Goal: Information Seeking & Learning: Learn about a topic

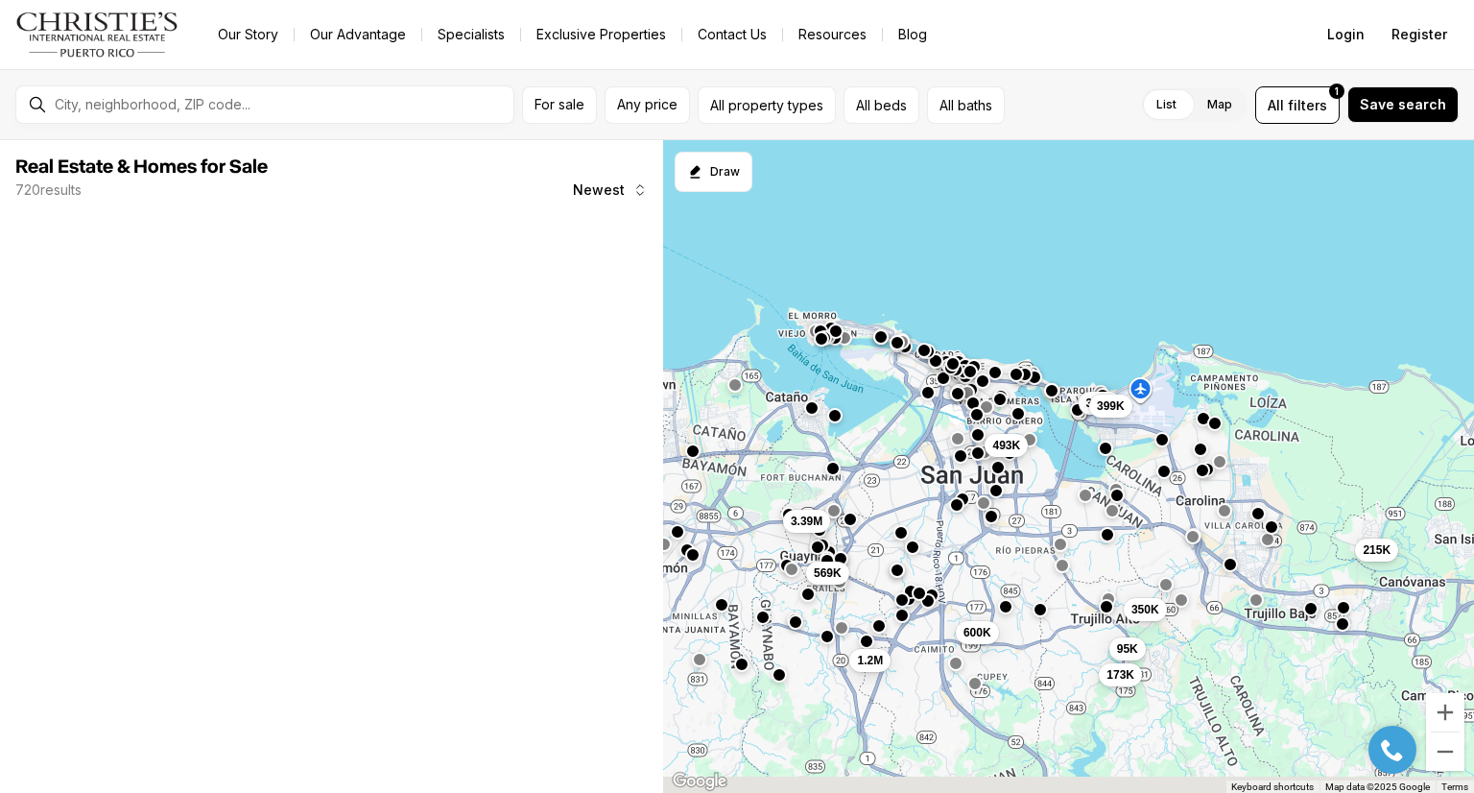
drag, startPoint x: 986, startPoint y: 652, endPoint x: 829, endPoint y: 428, distance: 274.2
click at [829, 428] on div "493K 215K 600K 350K 375K 399K 3.39M 569K 95K 173K 1.2M" at bounding box center [1068, 466] width 811 height 653
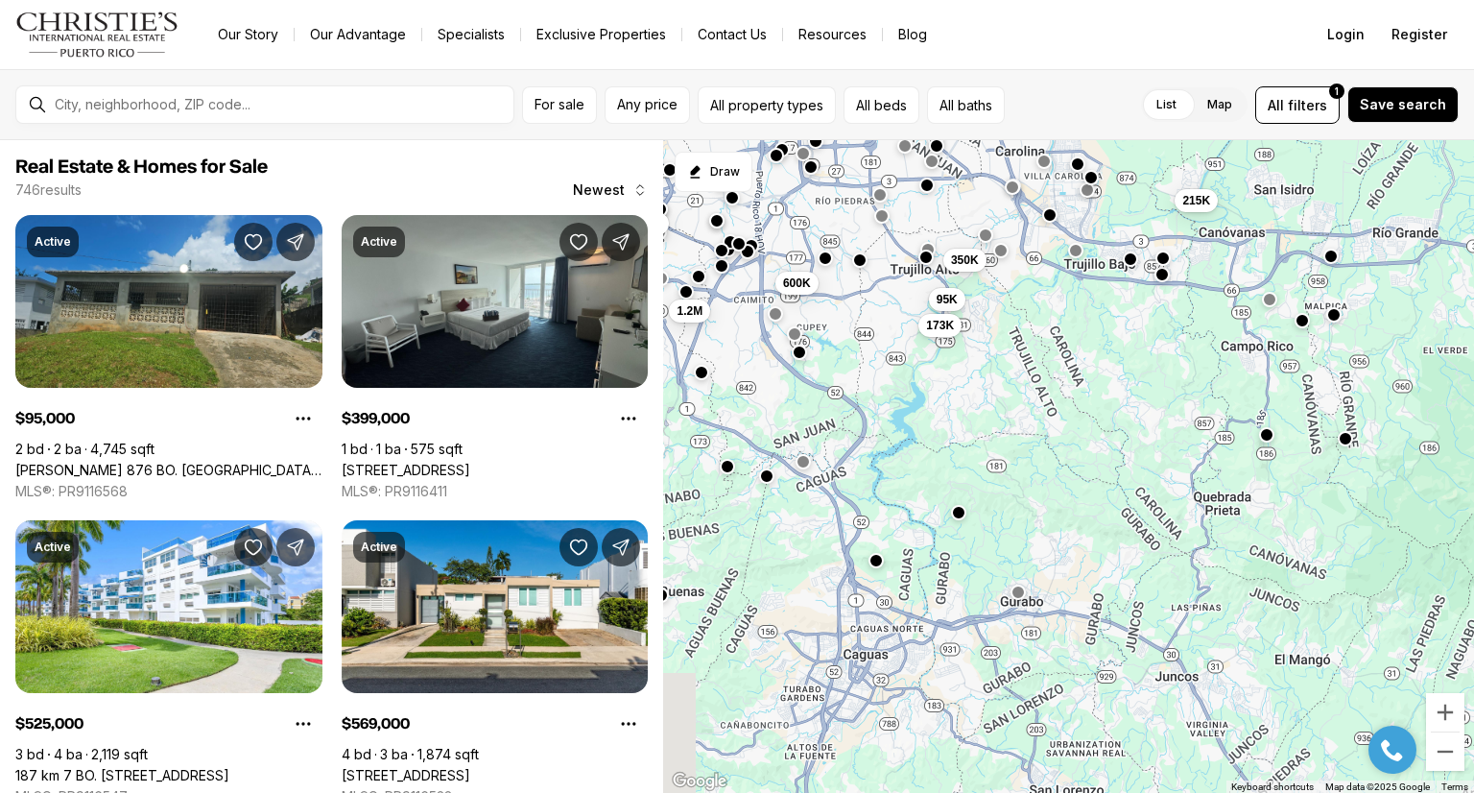
drag, startPoint x: 1119, startPoint y: 638, endPoint x: 982, endPoint y: 405, distance: 270.5
click at [982, 405] on div "215K 600K 350K 375K 399K 3.39M 569K 95K 173K 1.2M 525K" at bounding box center [1068, 466] width 811 height 653
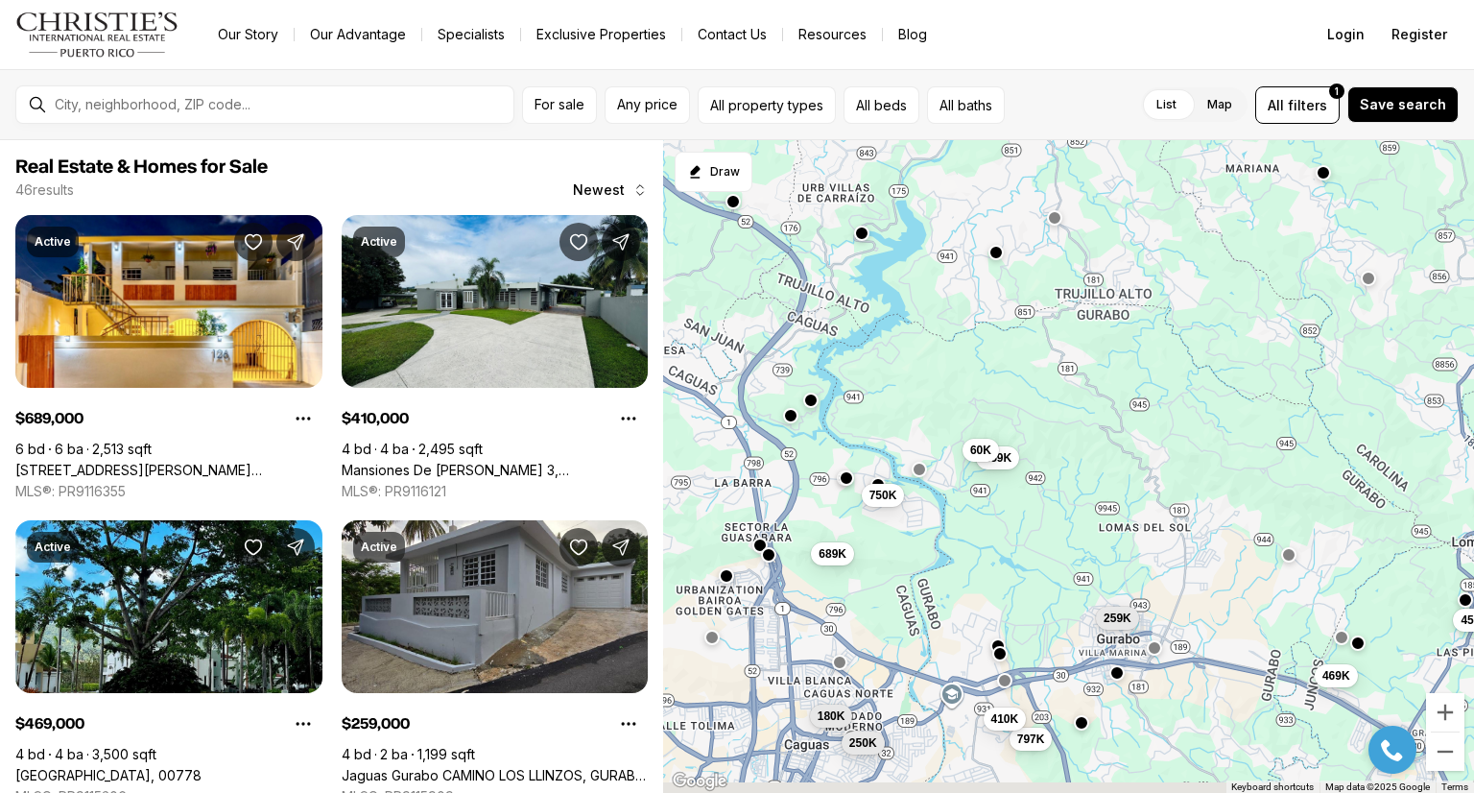
drag, startPoint x: 873, startPoint y: 428, endPoint x: 925, endPoint y: 330, distance: 110.7
click at [925, 330] on div "259K 259K 689K 150K 797K 469K 410K 60K 45K 180K 750K 250K" at bounding box center [1068, 466] width 811 height 653
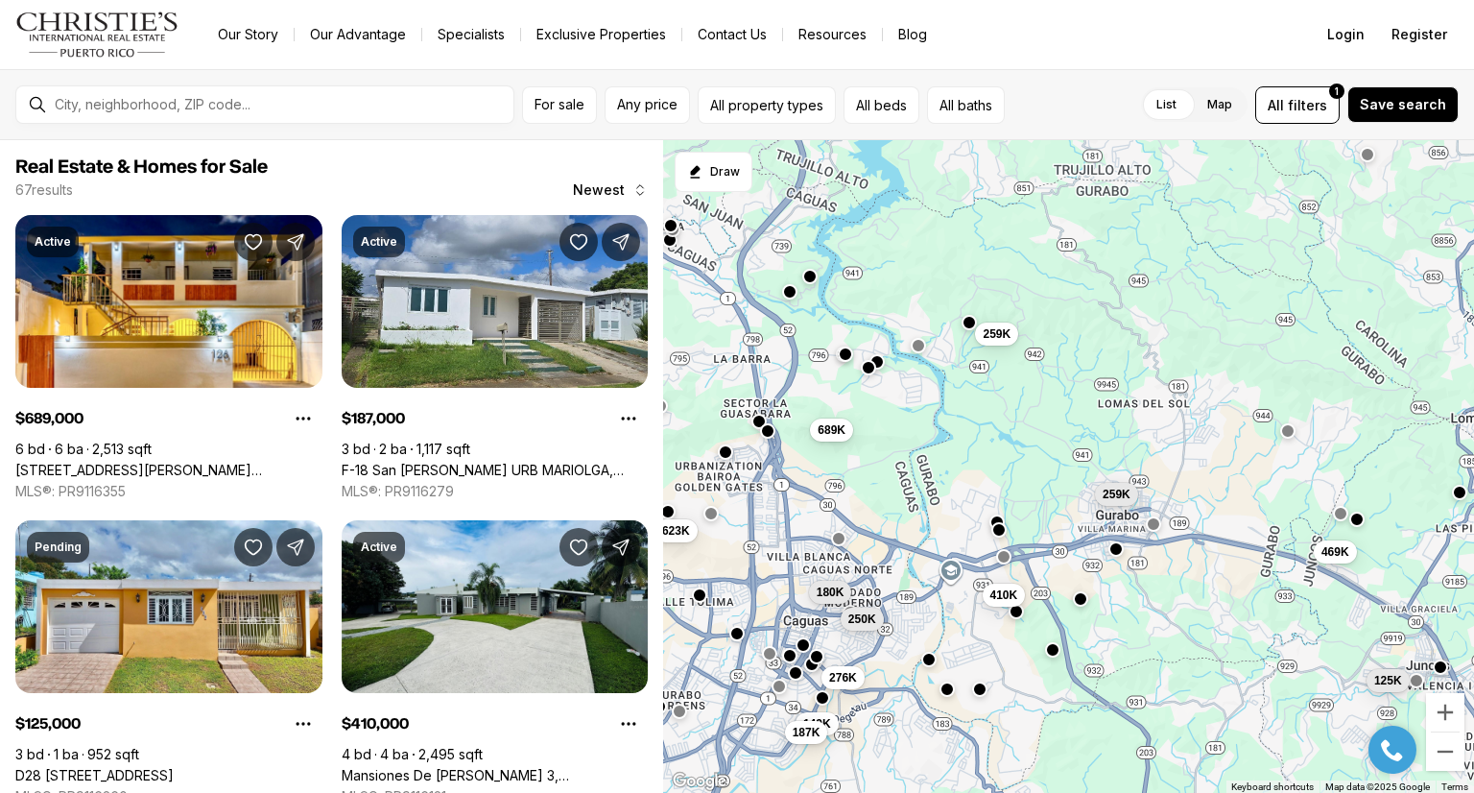
drag, startPoint x: 790, startPoint y: 589, endPoint x: 774, endPoint y: 514, distance: 76.4
click at [774, 514] on div "259K 259K 689K 469K 410K 180K 250K 125K 623K 149K 187K 276K" at bounding box center [1068, 466] width 811 height 653
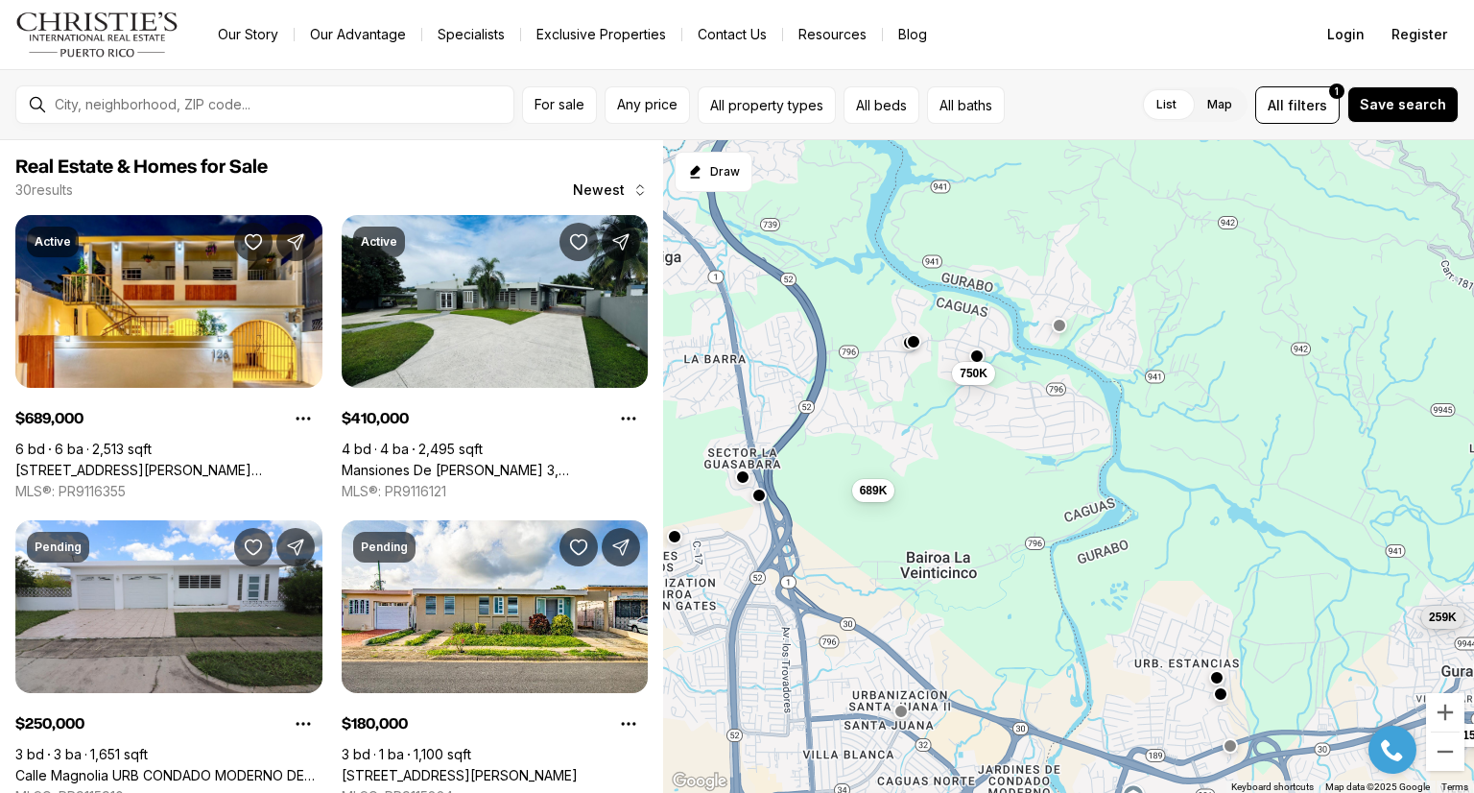
drag, startPoint x: 933, startPoint y: 383, endPoint x: 933, endPoint y: 557, distance: 174.6
click at [933, 557] on div "259K 689K 797K 315K 410K 180K 750K 250K 150K 205K 1.85M 154K" at bounding box center [1068, 466] width 811 height 653
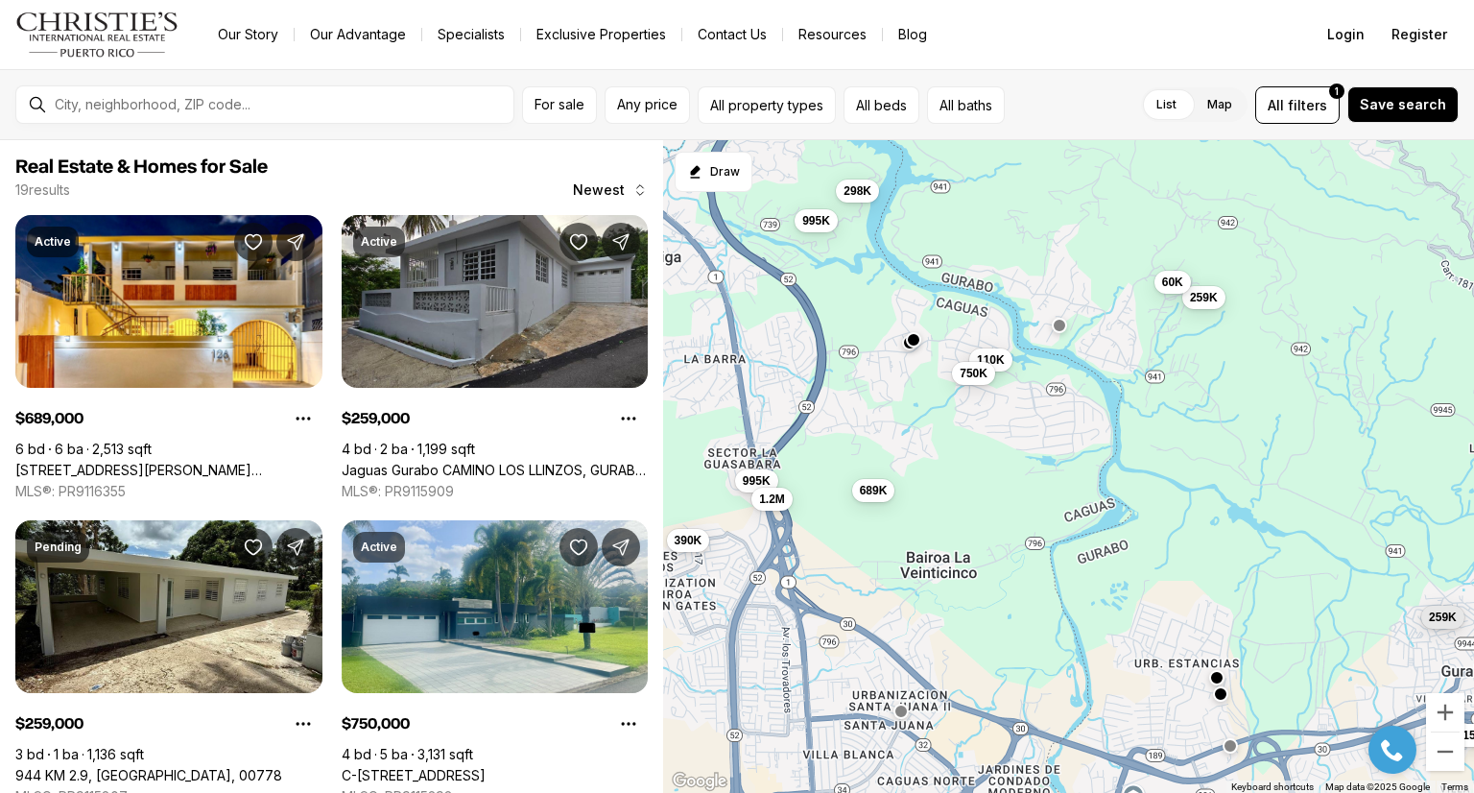
click at [913, 337] on button "button" at bounding box center [913, 338] width 15 height 15
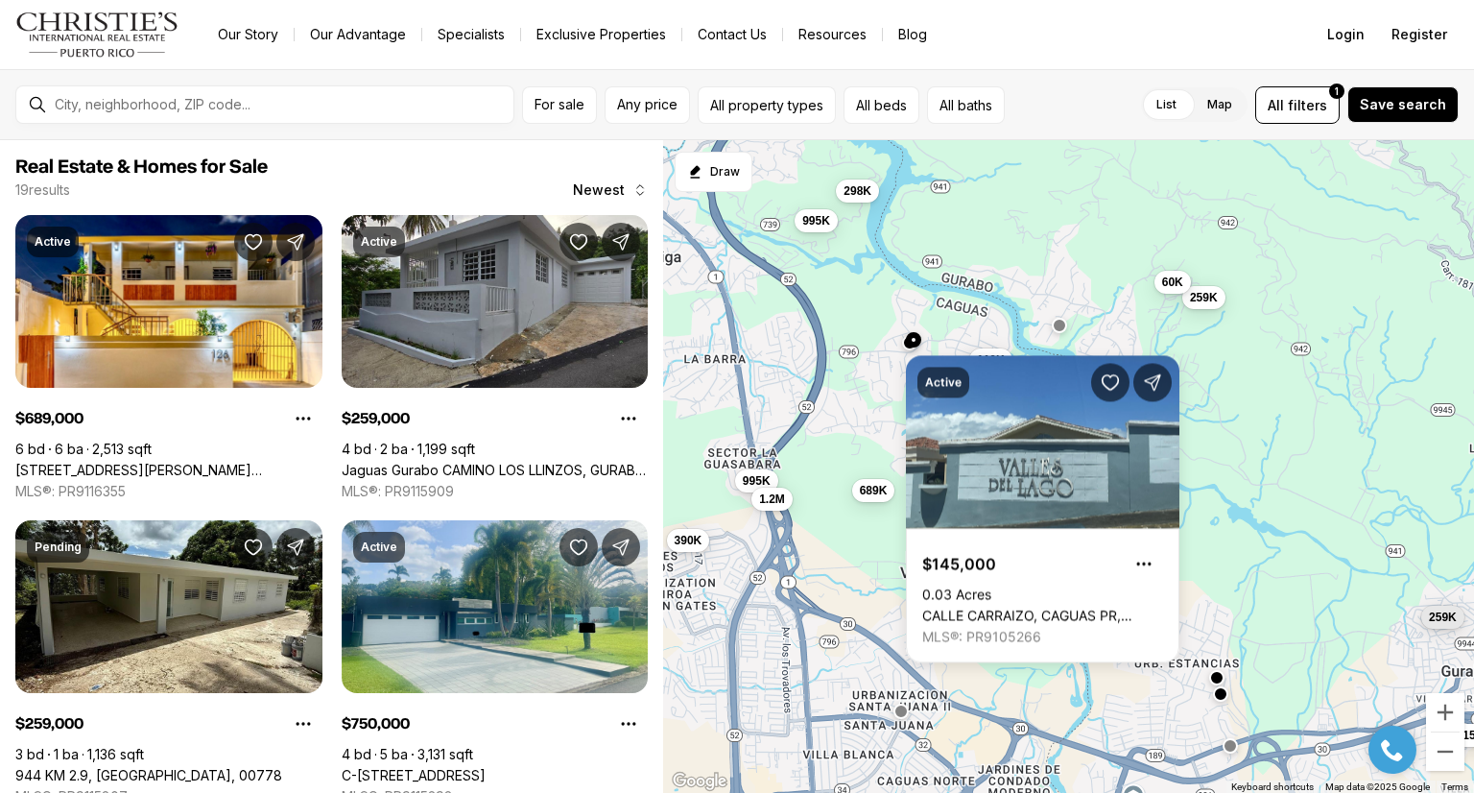
click at [879, 309] on div "259K 689K 315K 110K 995K 1.2M 390K 750K 259K 60K 995K 298K" at bounding box center [1068, 466] width 811 height 653
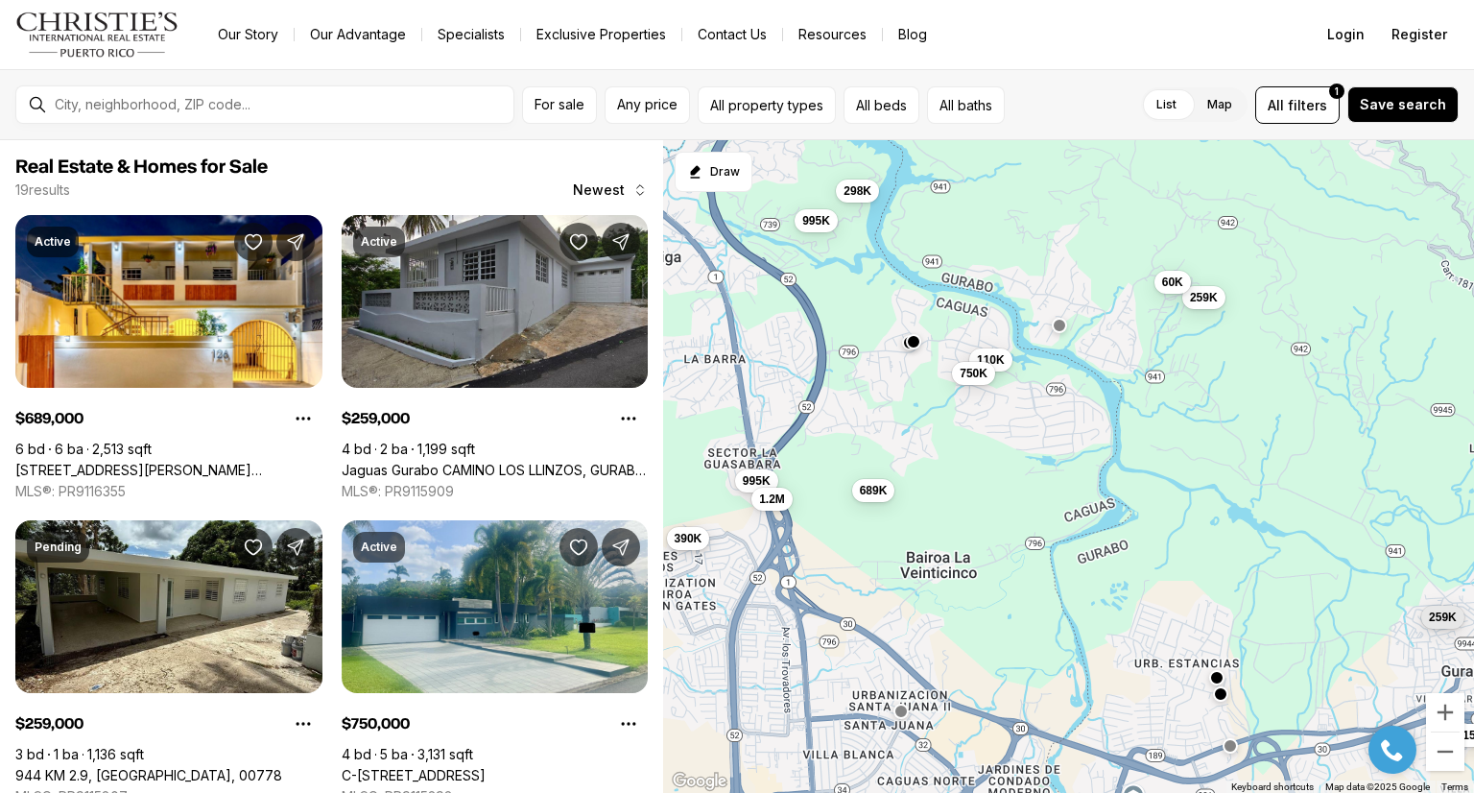
click at [693, 544] on span "390K" at bounding box center [688, 538] width 28 height 15
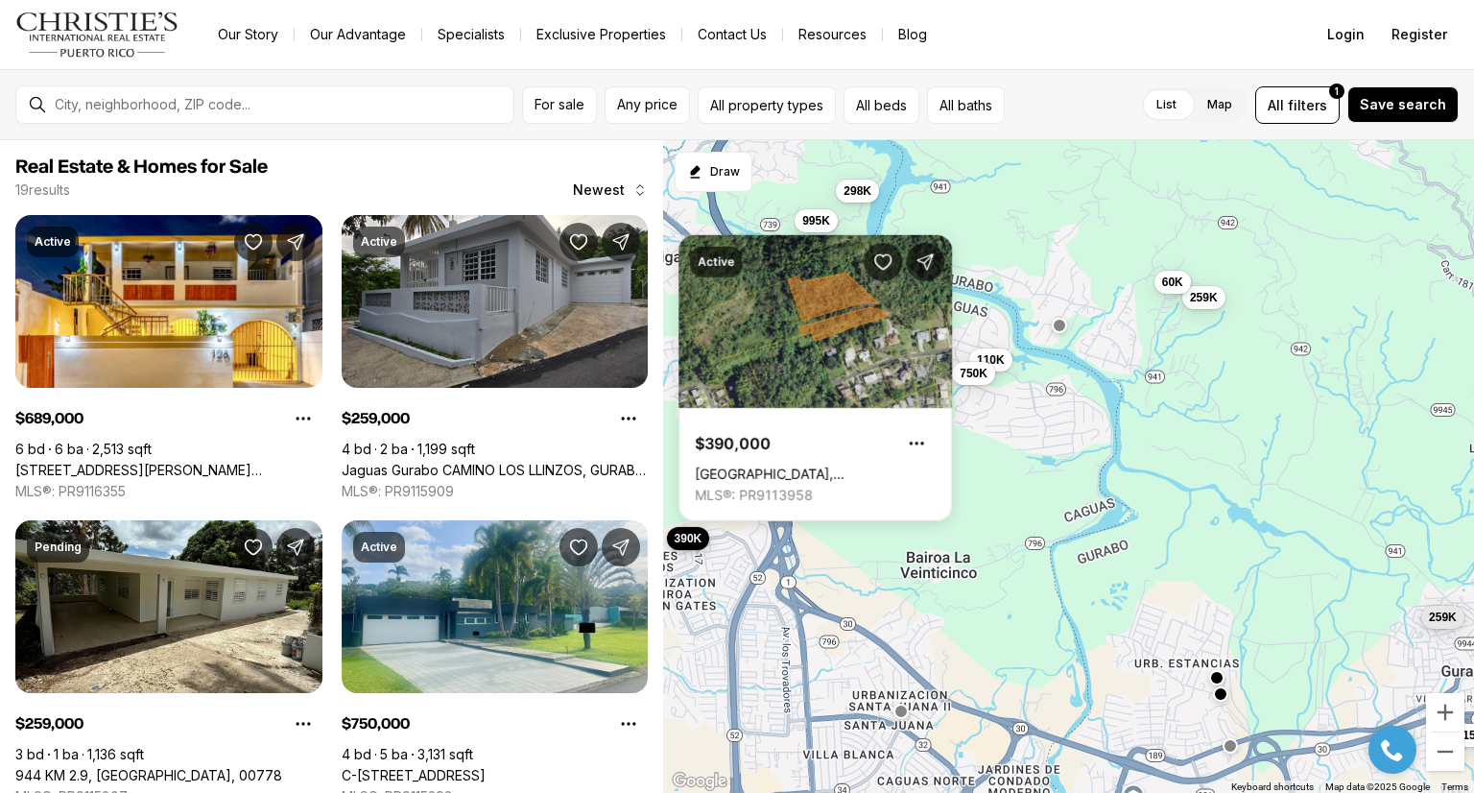
click at [693, 544] on span "390K" at bounding box center [688, 538] width 28 height 15
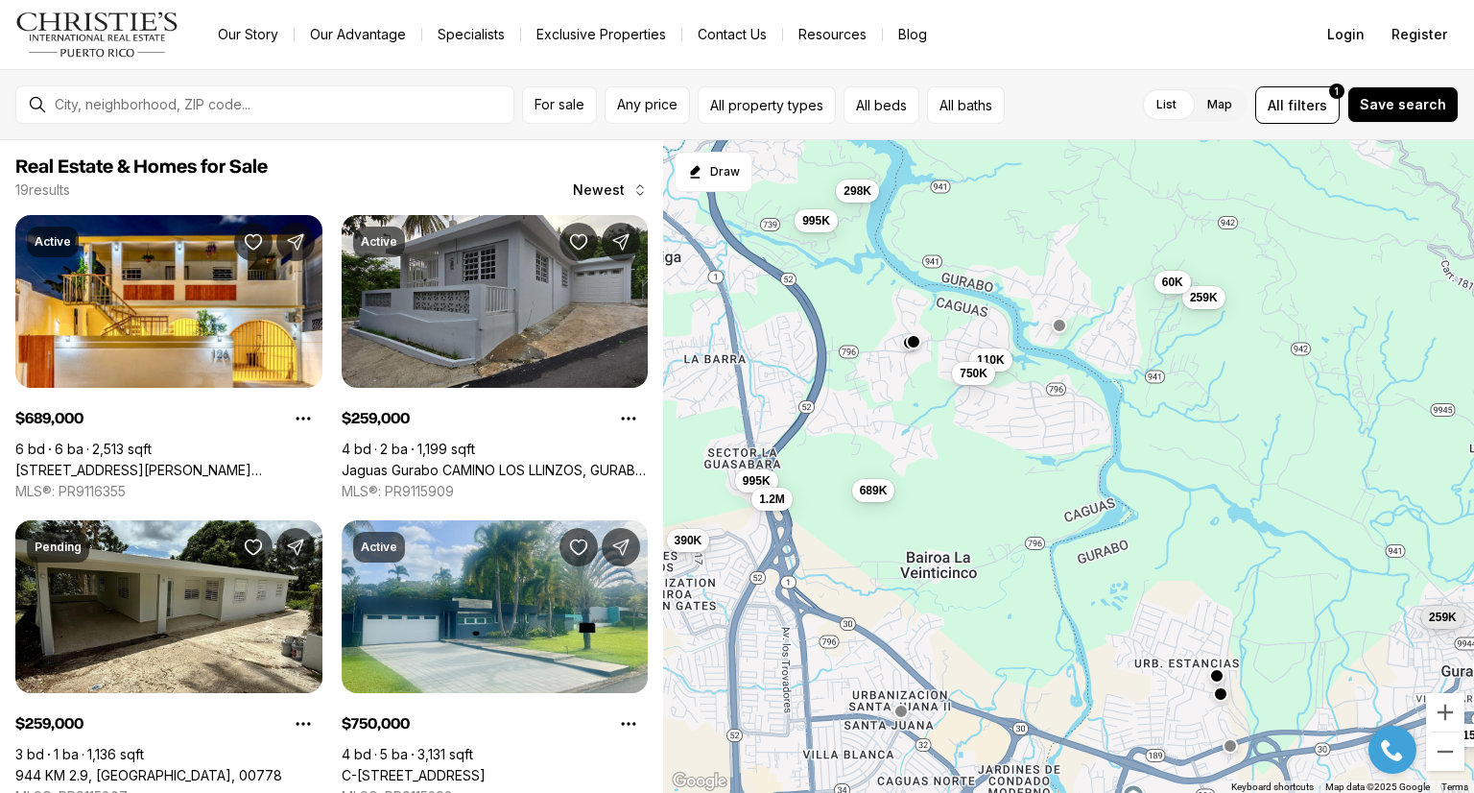
click at [1215, 674] on button "button" at bounding box center [1216, 674] width 15 height 15
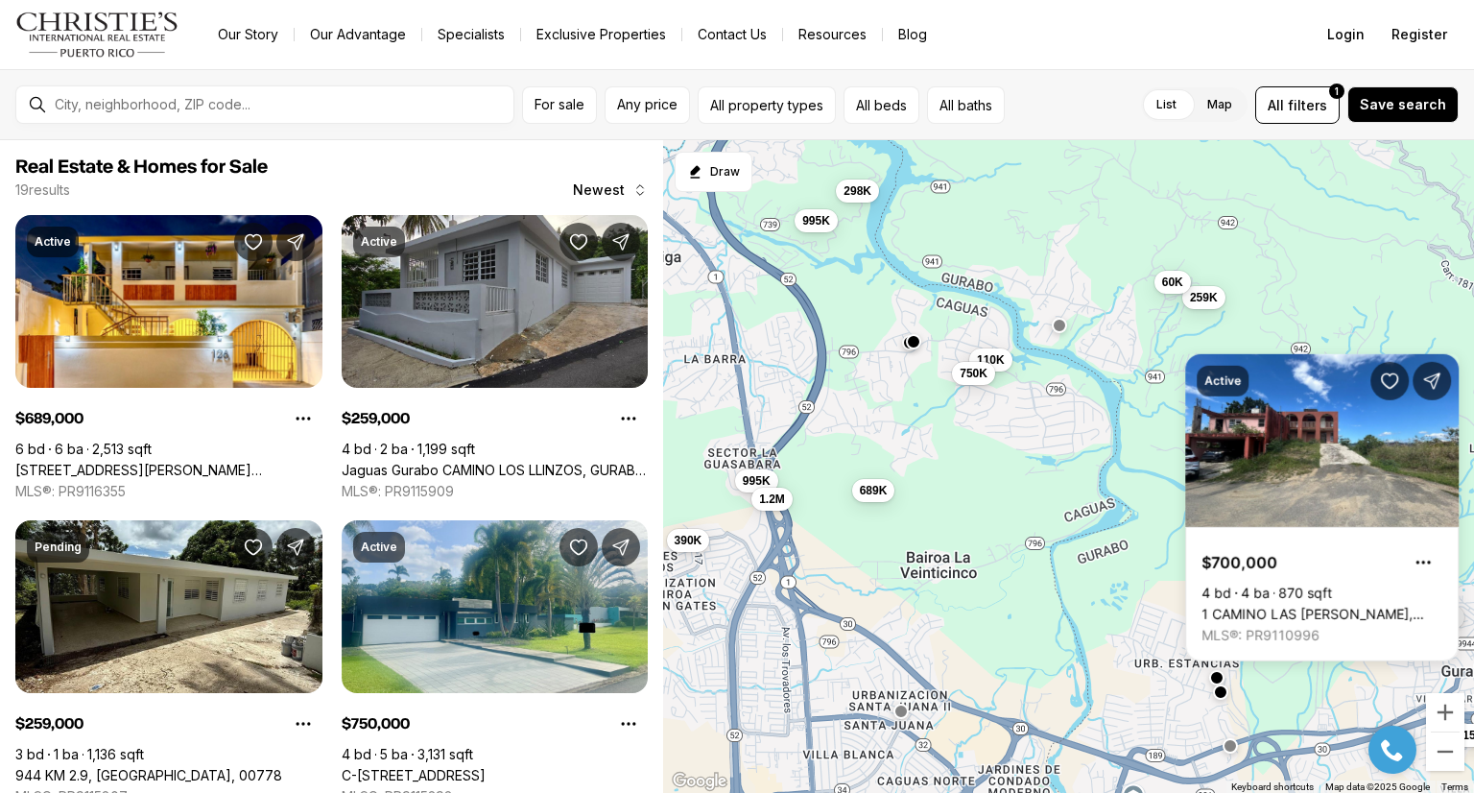
click at [1221, 692] on button "button" at bounding box center [1220, 690] width 15 height 15
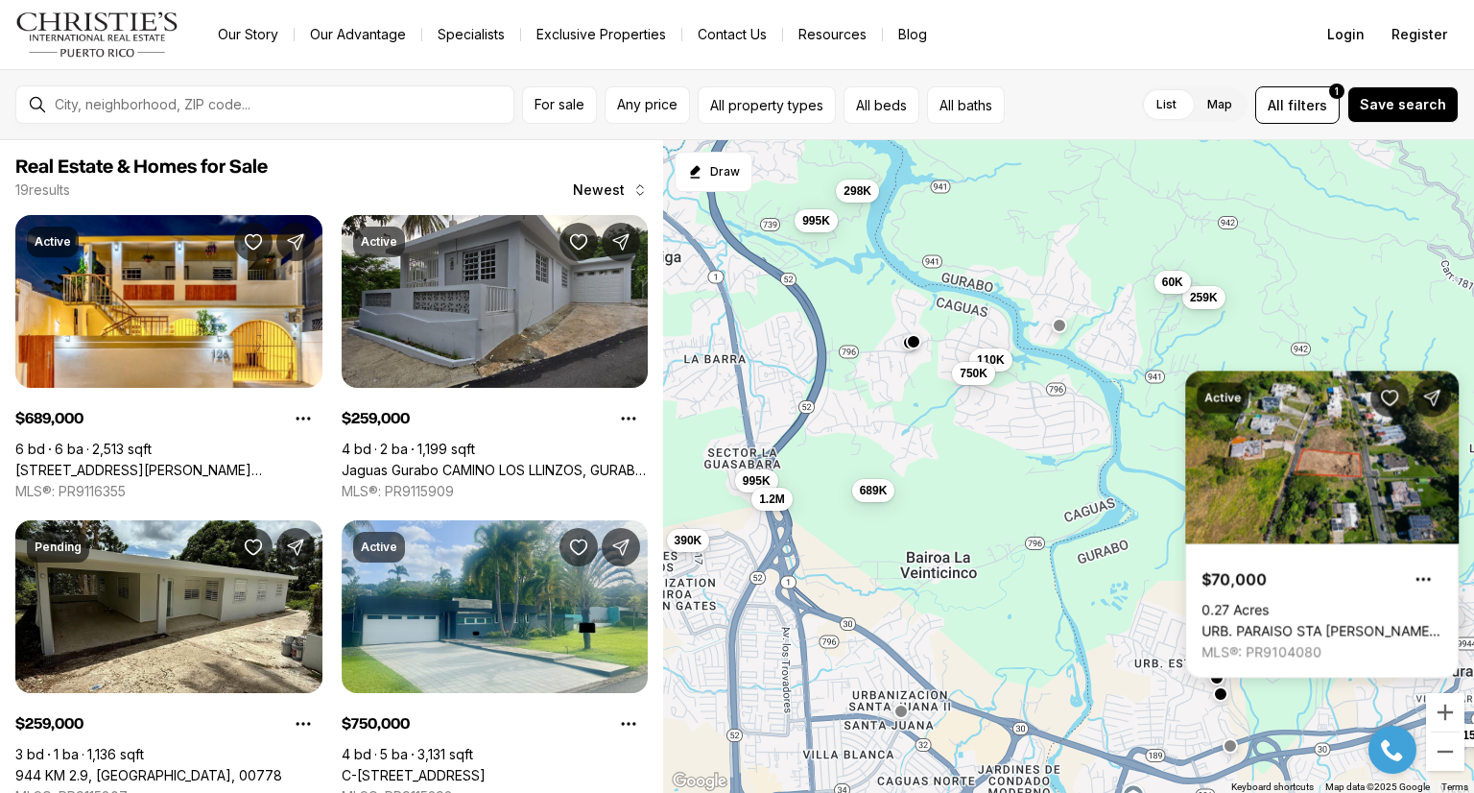
click at [981, 629] on div "259K 689K 315K 110K 995K 1.2M 390K 750K 259K 60K 995K 298K" at bounding box center [1068, 466] width 811 height 653
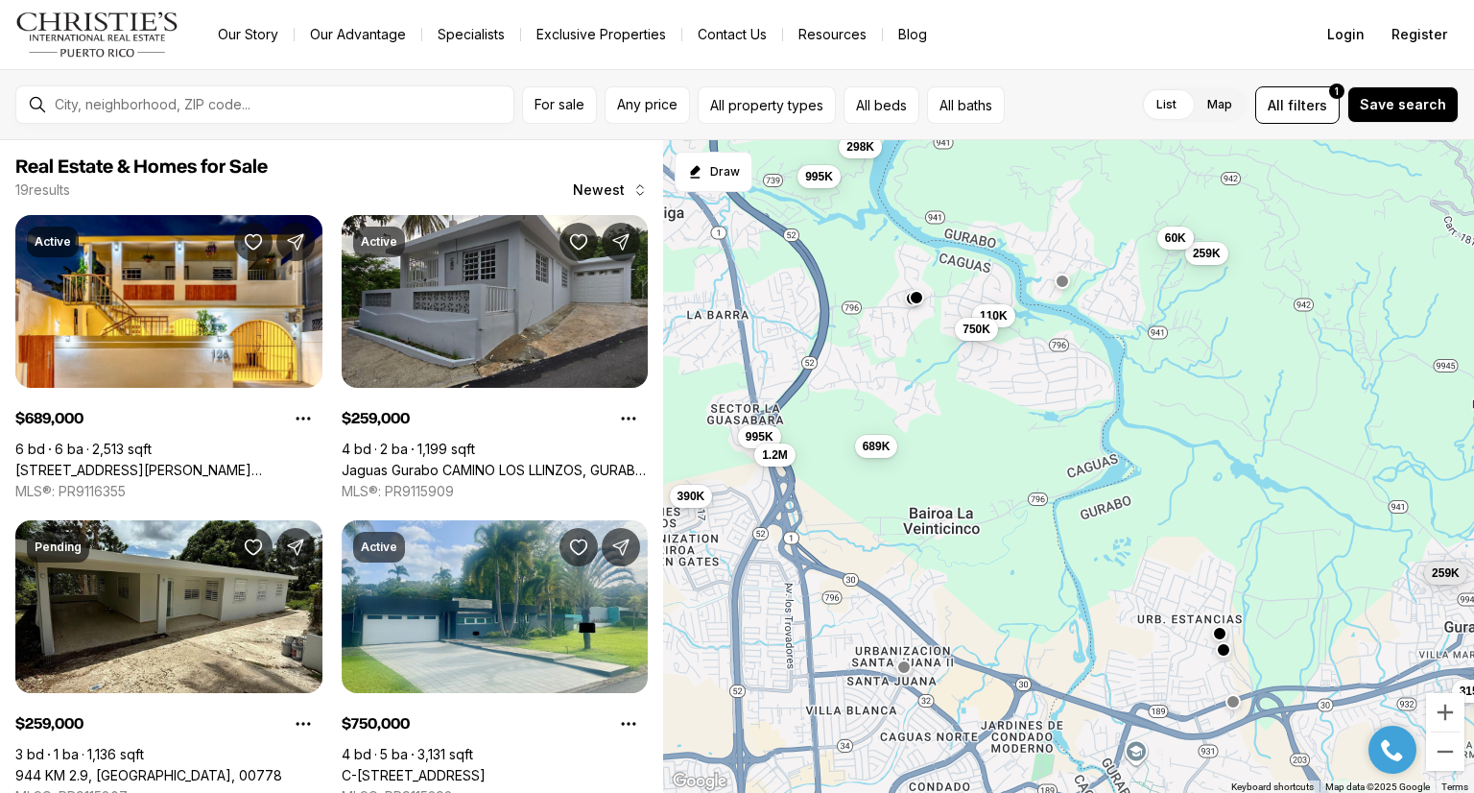
drag, startPoint x: 987, startPoint y: 677, endPoint x: 997, endPoint y: 593, distance: 85.0
click at [997, 593] on div "259K 689K 315K 110K 995K 1.2M 390K 750K 259K 60K 995K 298K" at bounding box center [1068, 466] width 811 height 653
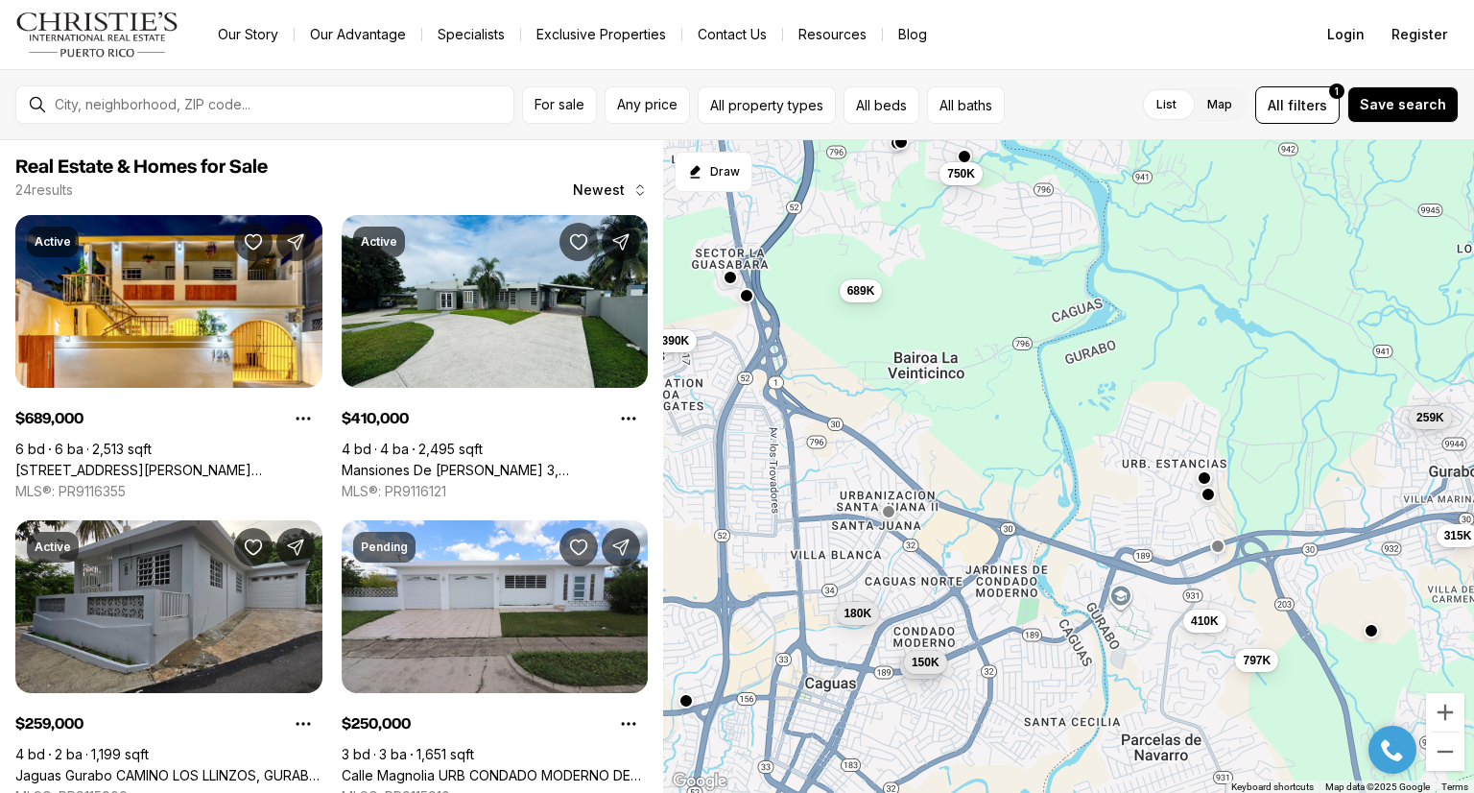
drag, startPoint x: 971, startPoint y: 574, endPoint x: 936, endPoint y: 485, distance: 96.0
click at [936, 485] on div "259K 689K 315K 390K 750K 259K 60K 410K 250K 180K 797K 150K" at bounding box center [1068, 466] width 811 height 653
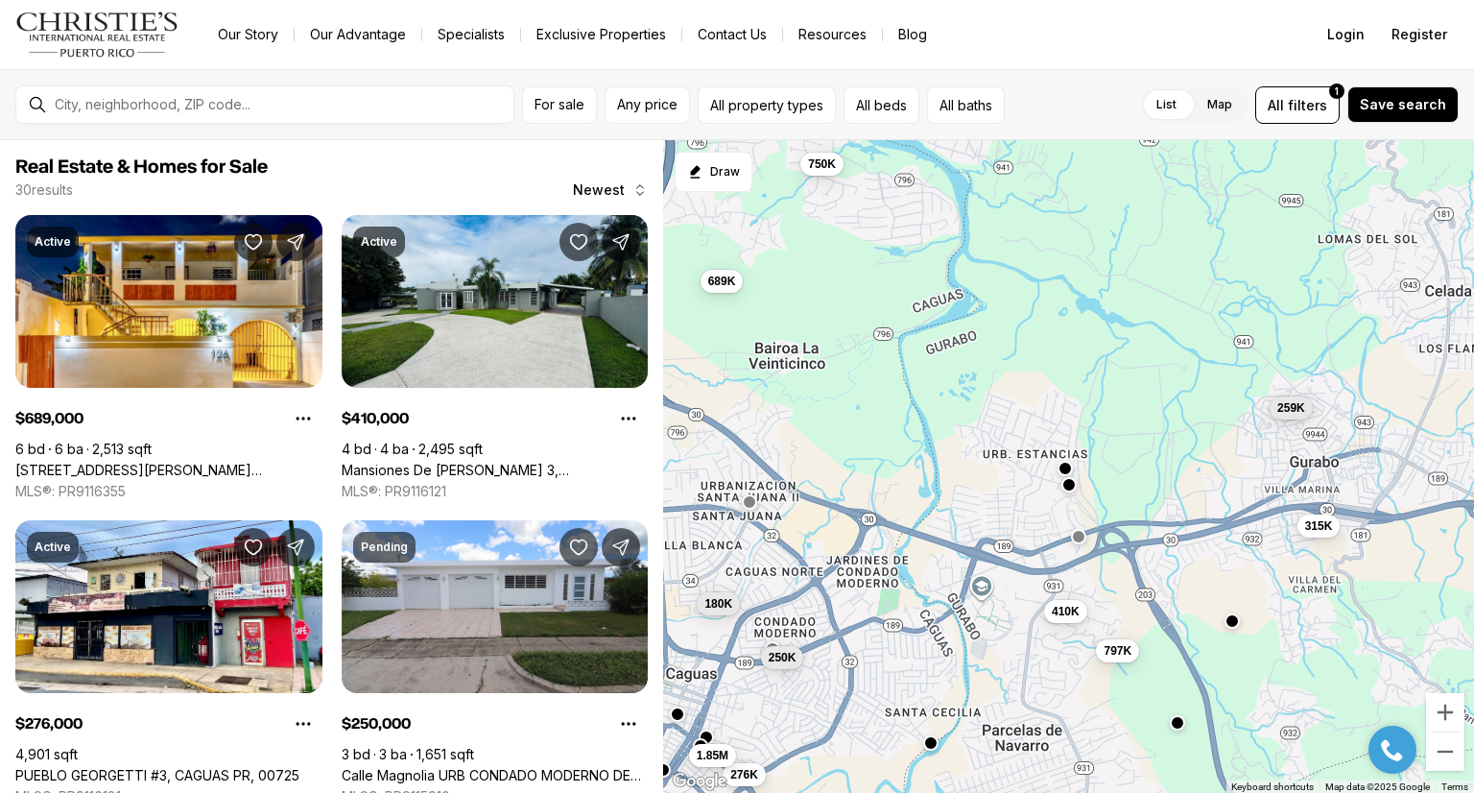
drag, startPoint x: 947, startPoint y: 469, endPoint x: 813, endPoint y: 473, distance: 134.4
click at [813, 473] on div "259K 689K 315K 750K 410K 250K 180K 797K 276K 355K 420K 1.85M" at bounding box center [1068, 466] width 811 height 653
click at [1229, 613] on button "button" at bounding box center [1230, 618] width 15 height 15
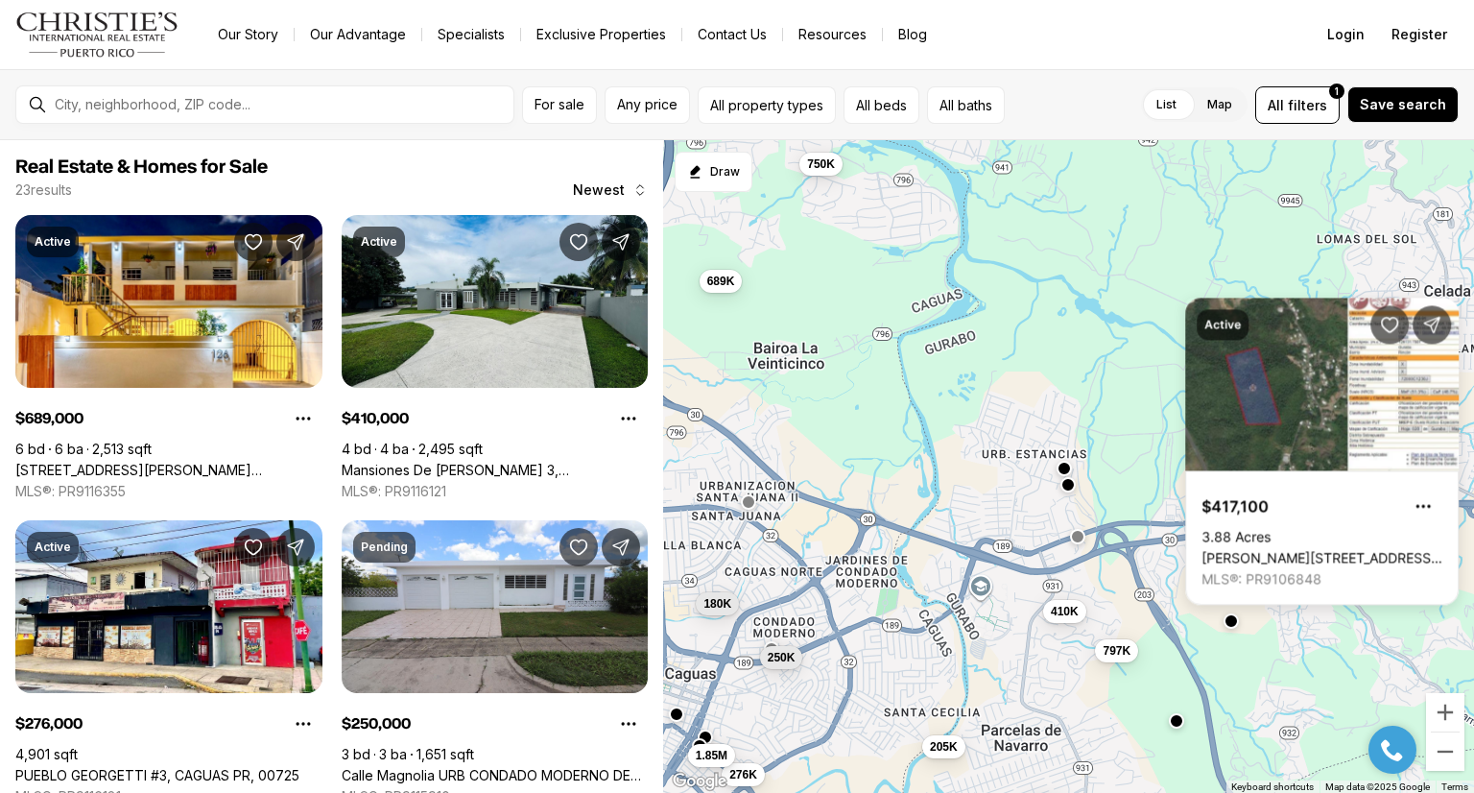
click at [1177, 724] on button "button" at bounding box center [1176, 720] width 15 height 15
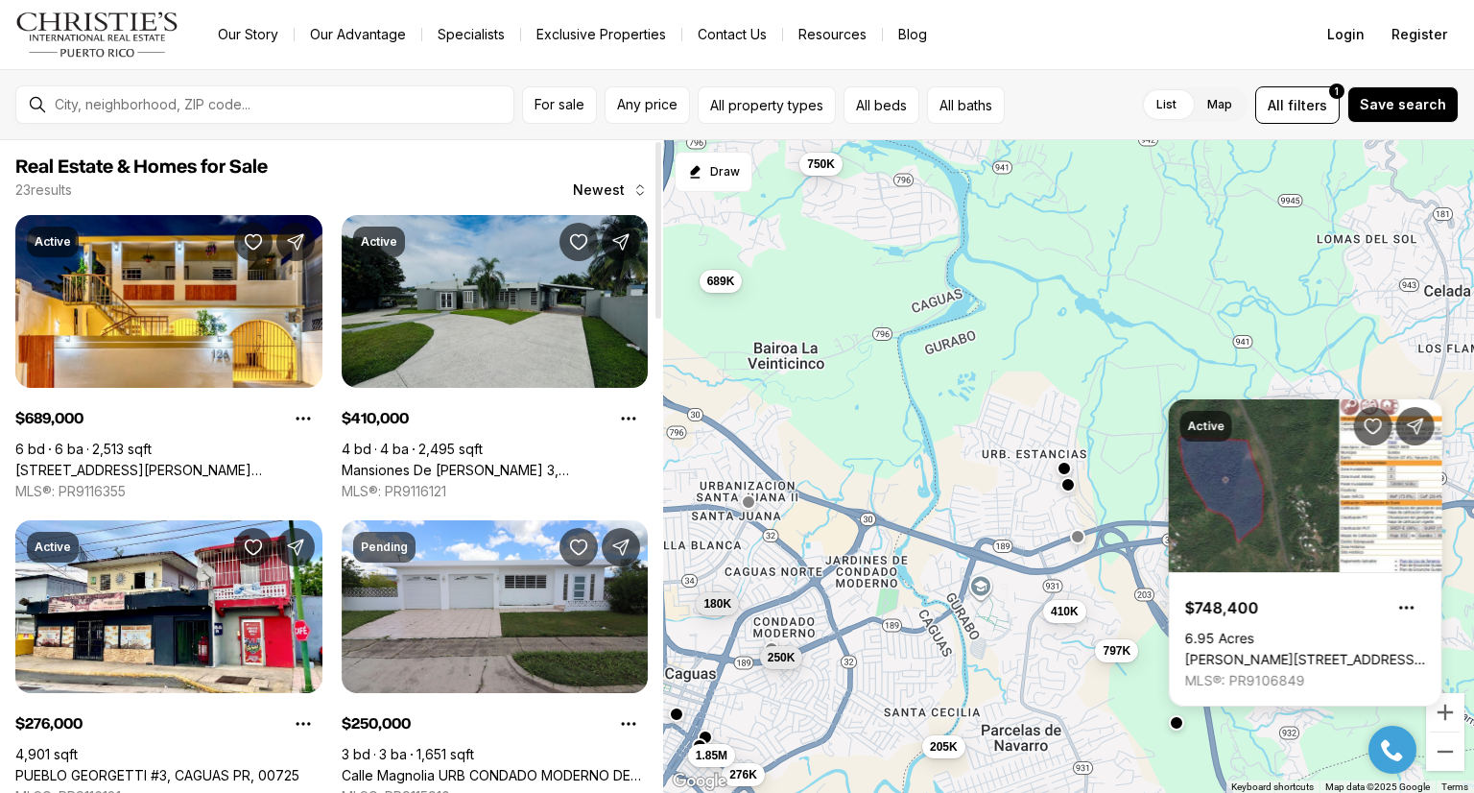
click at [462, 462] on link "Mansiones De [PERSON_NAME] 3, [PERSON_NAME] PR, 00778" at bounding box center [495, 470] width 307 height 17
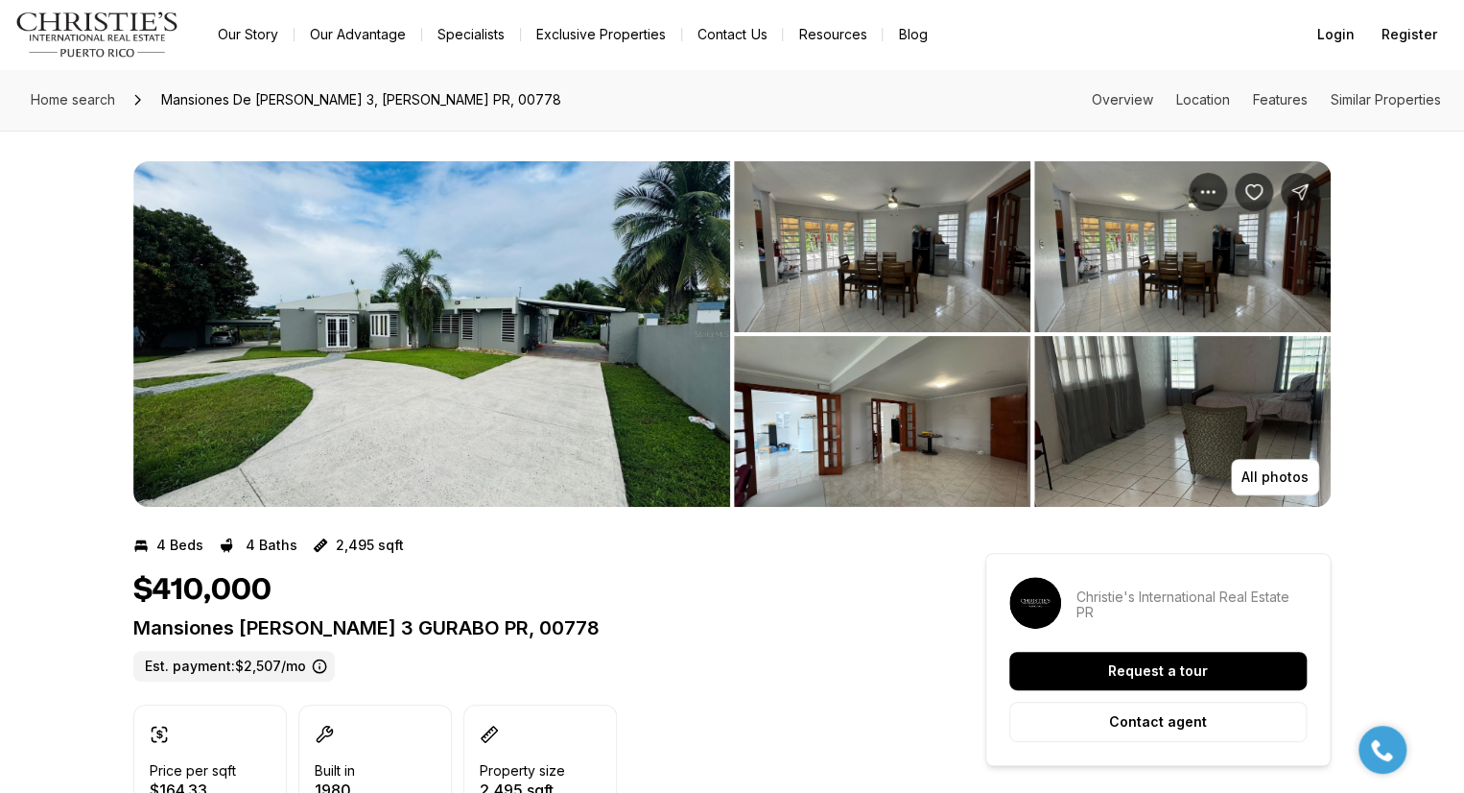
click at [818, 270] on img "View image gallery" at bounding box center [882, 246] width 296 height 171
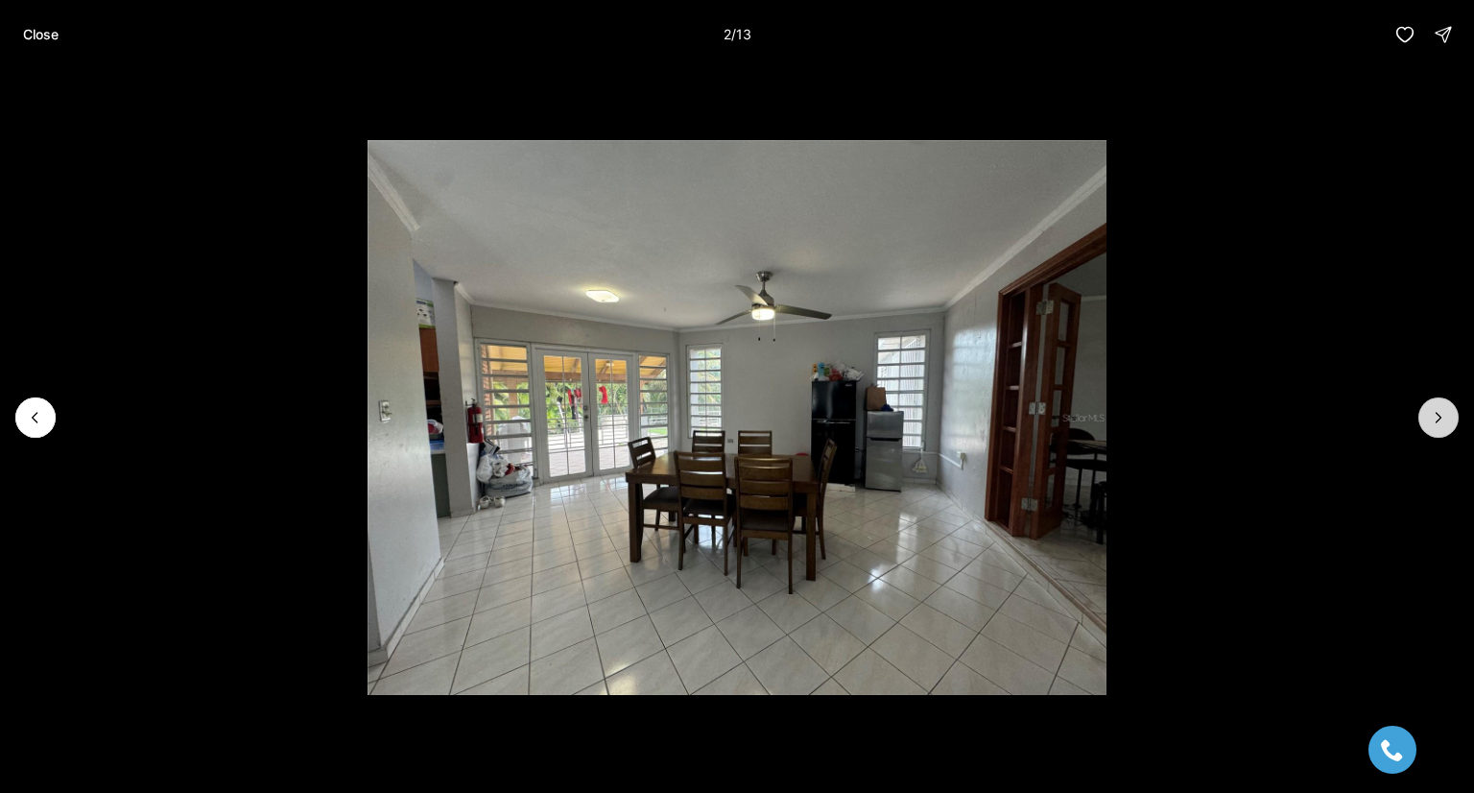
click at [1434, 412] on icon "Next slide" at bounding box center [1438, 417] width 19 height 19
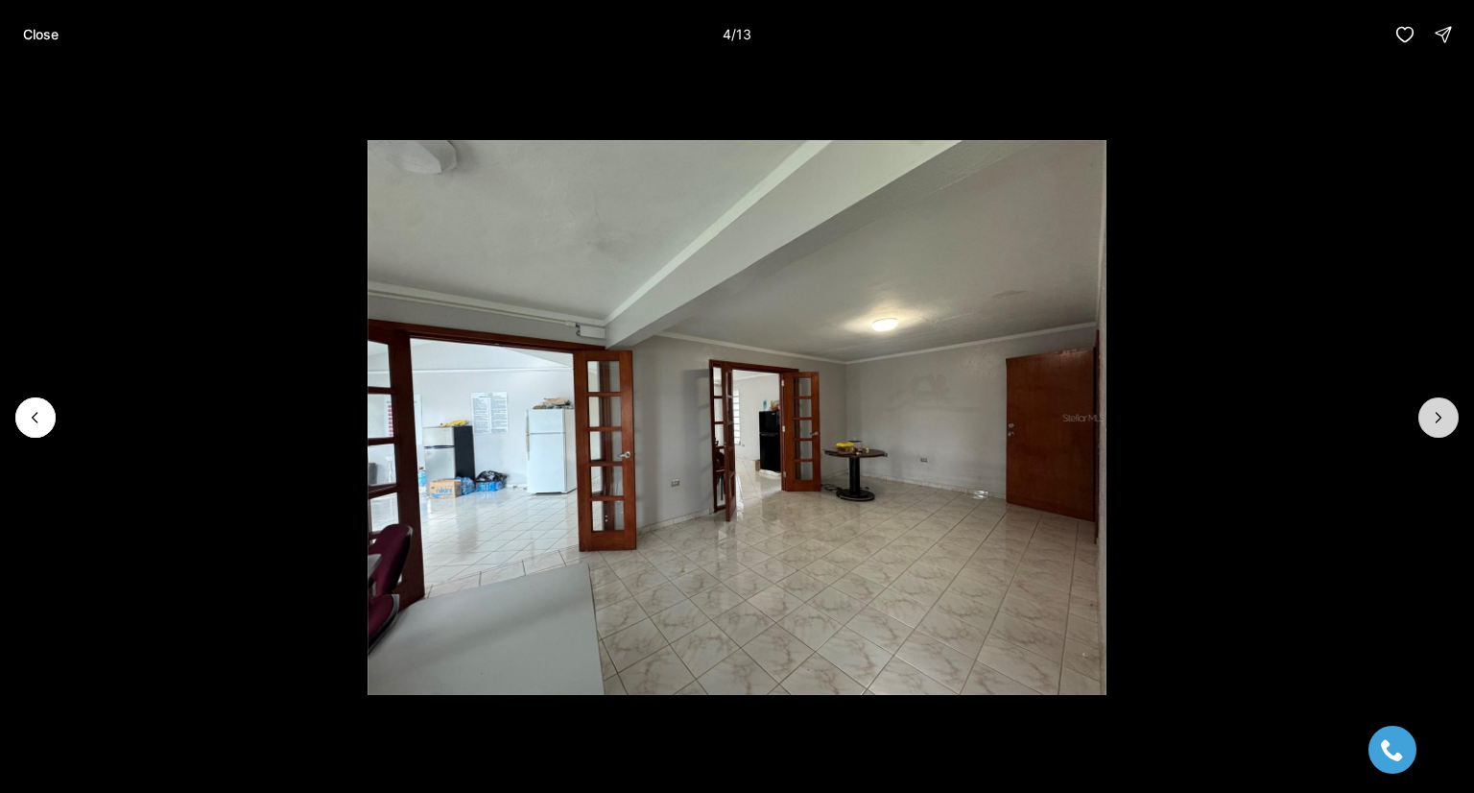
click at [1434, 412] on icon "Next slide" at bounding box center [1438, 417] width 19 height 19
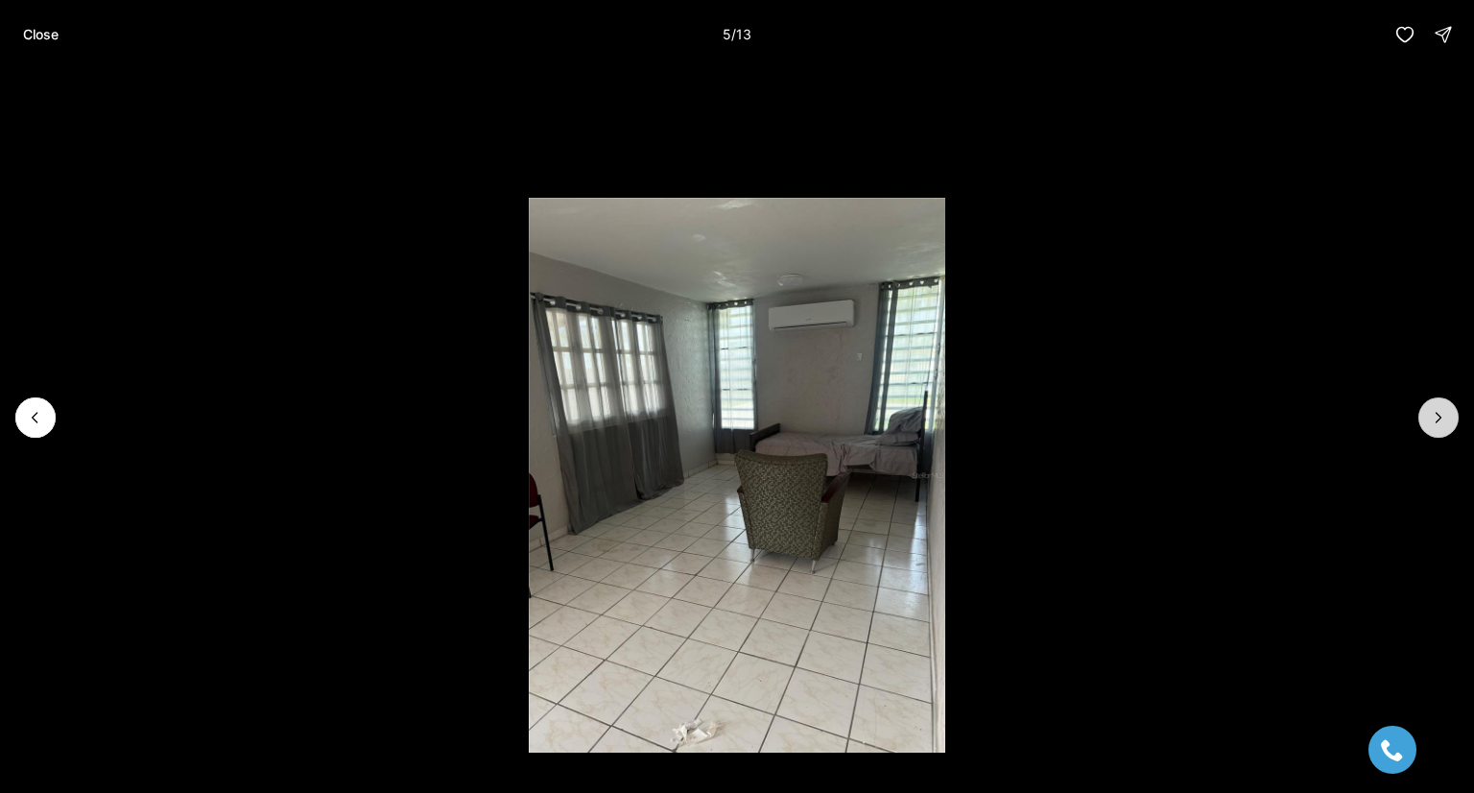
click at [1434, 412] on icon "Next slide" at bounding box center [1438, 417] width 19 height 19
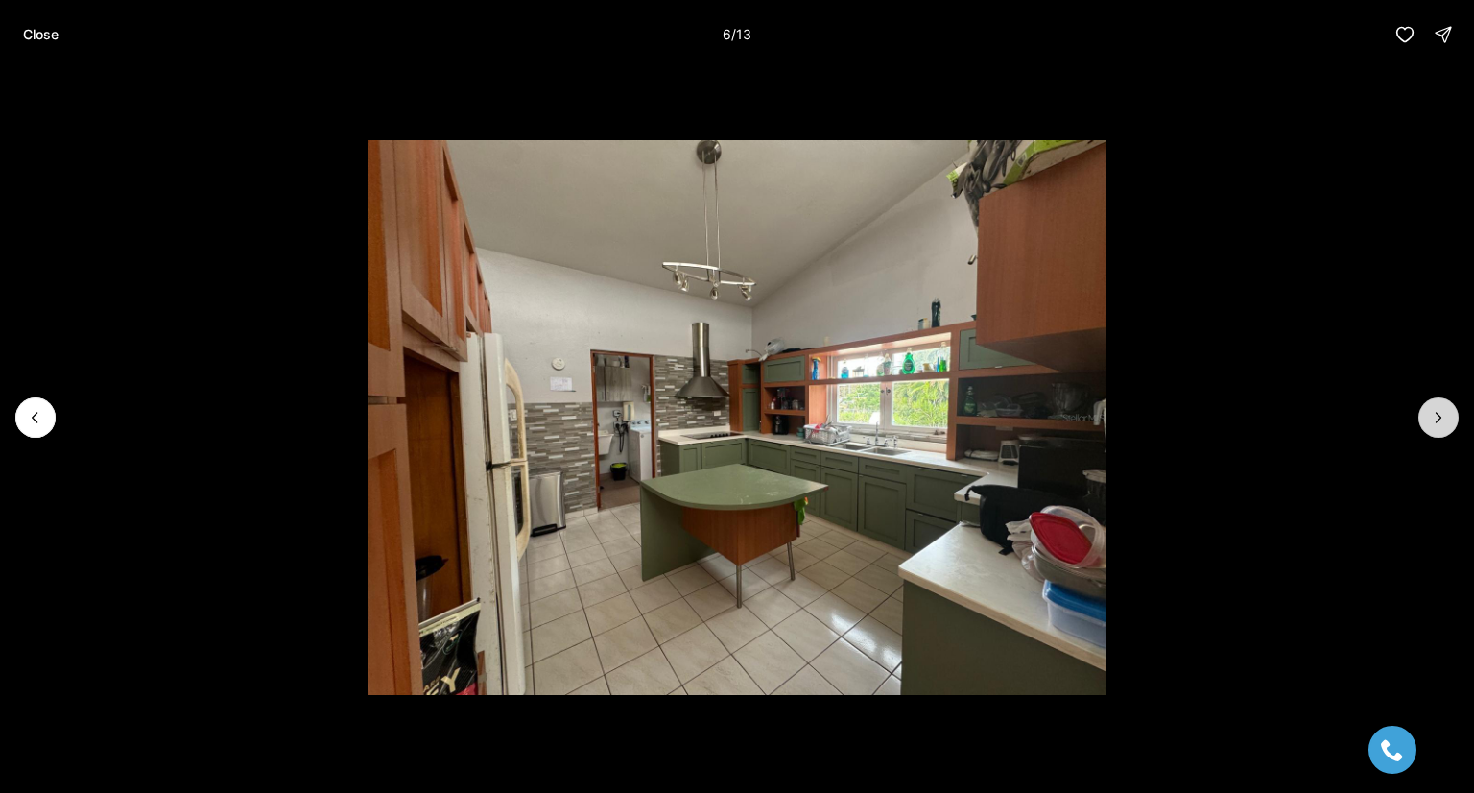
click at [1434, 412] on icon "Next slide" at bounding box center [1438, 417] width 19 height 19
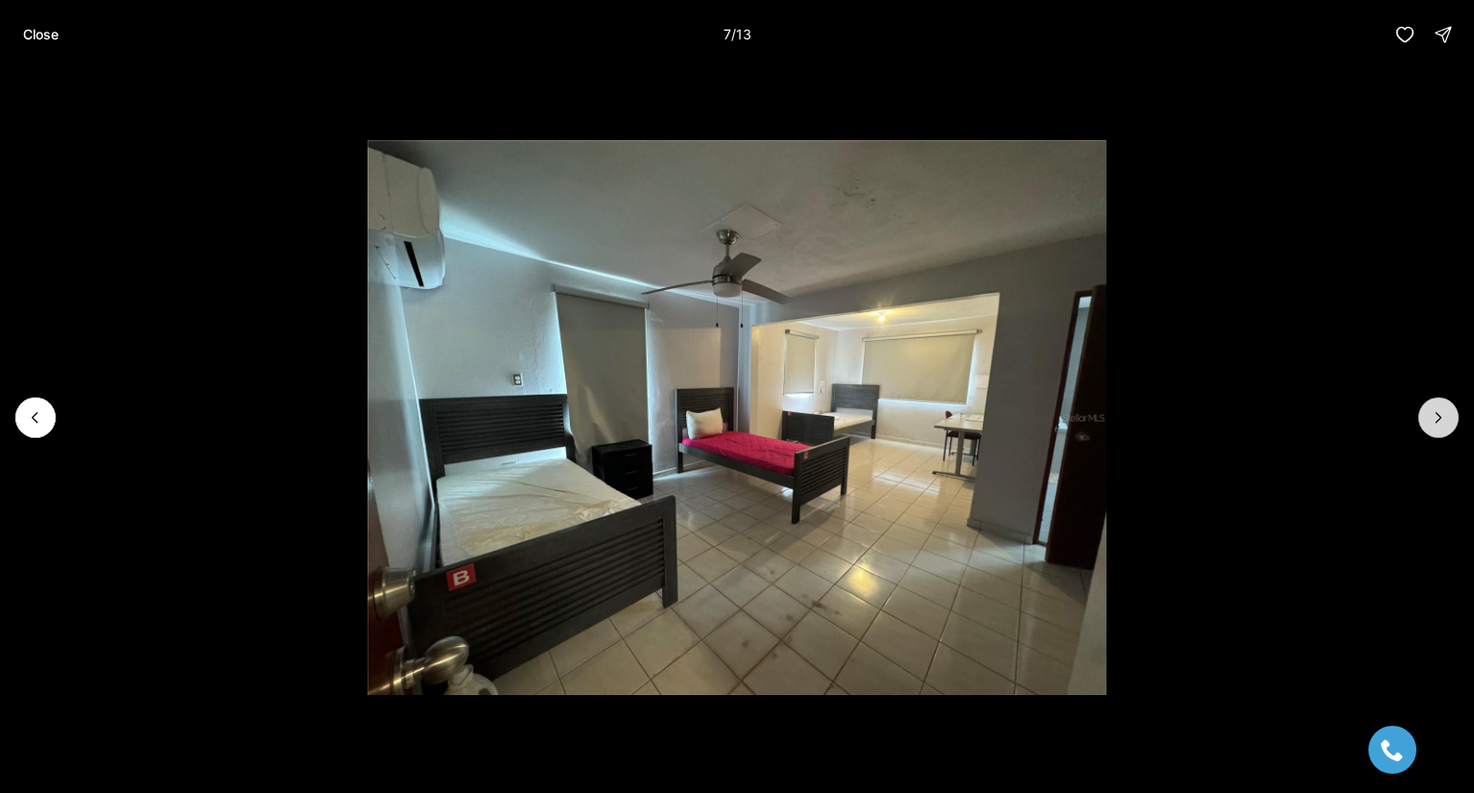
click at [1434, 412] on icon "Next slide" at bounding box center [1438, 417] width 19 height 19
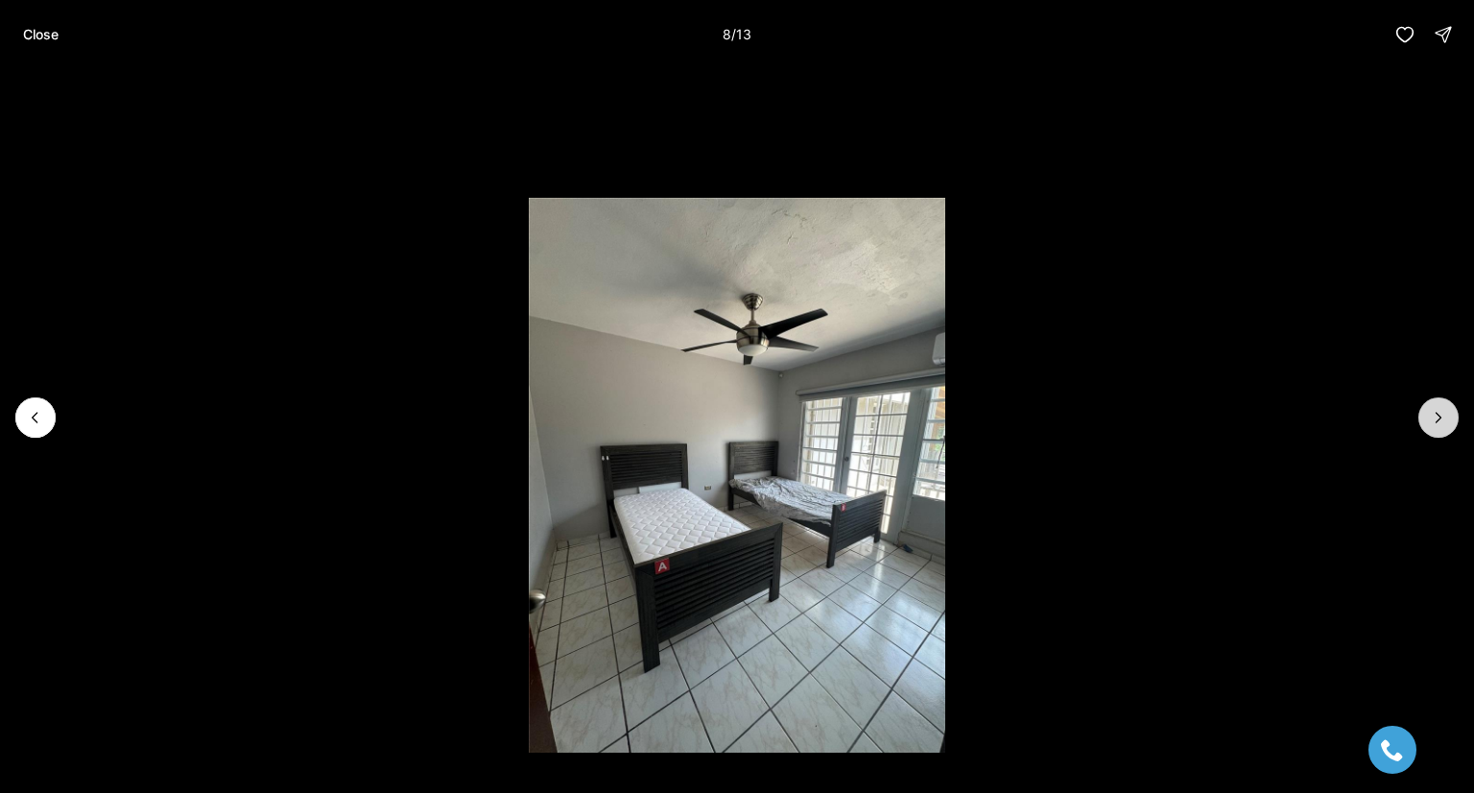
click at [1434, 412] on icon "Next slide" at bounding box center [1438, 417] width 19 height 19
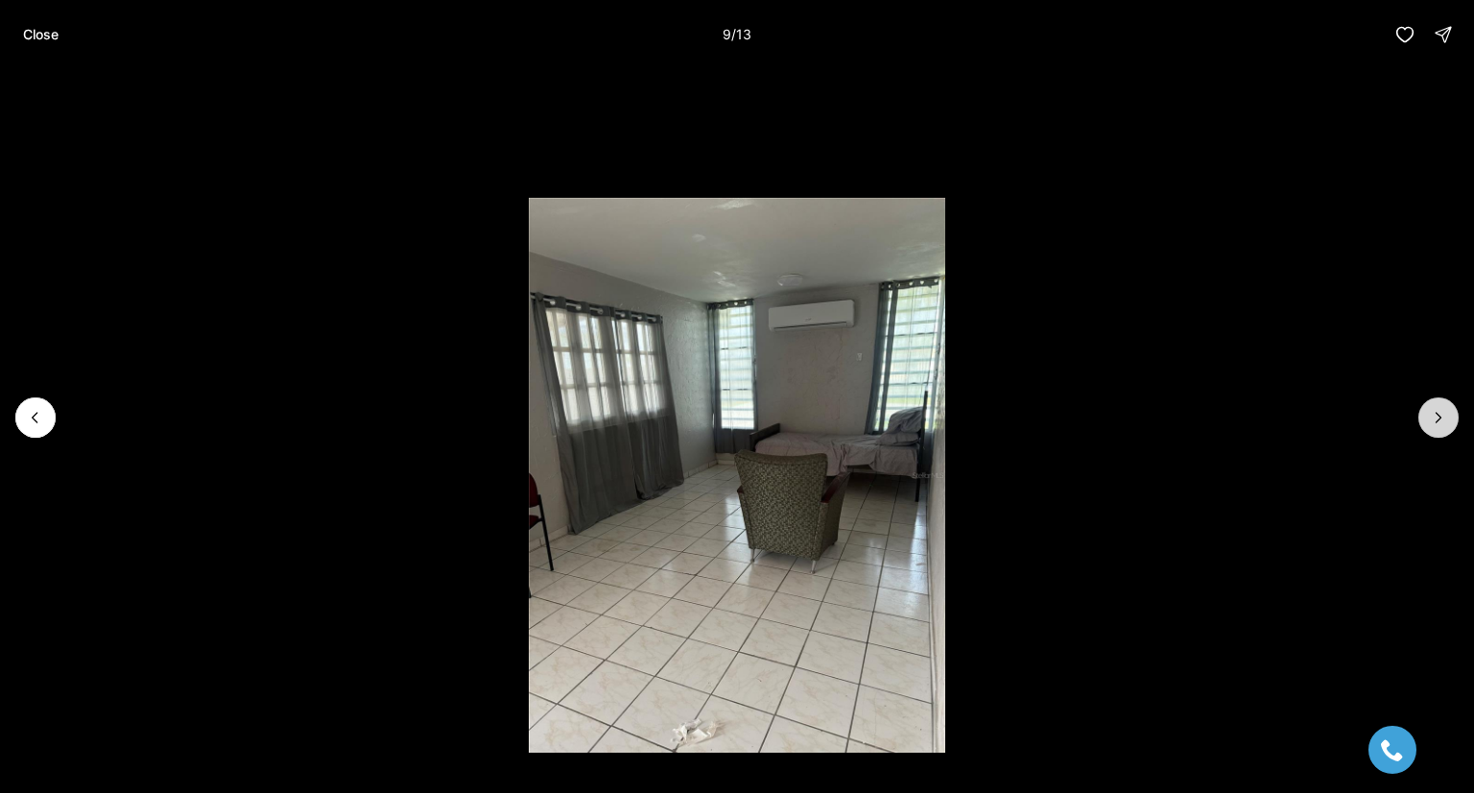
click at [1434, 412] on icon "Next slide" at bounding box center [1438, 417] width 19 height 19
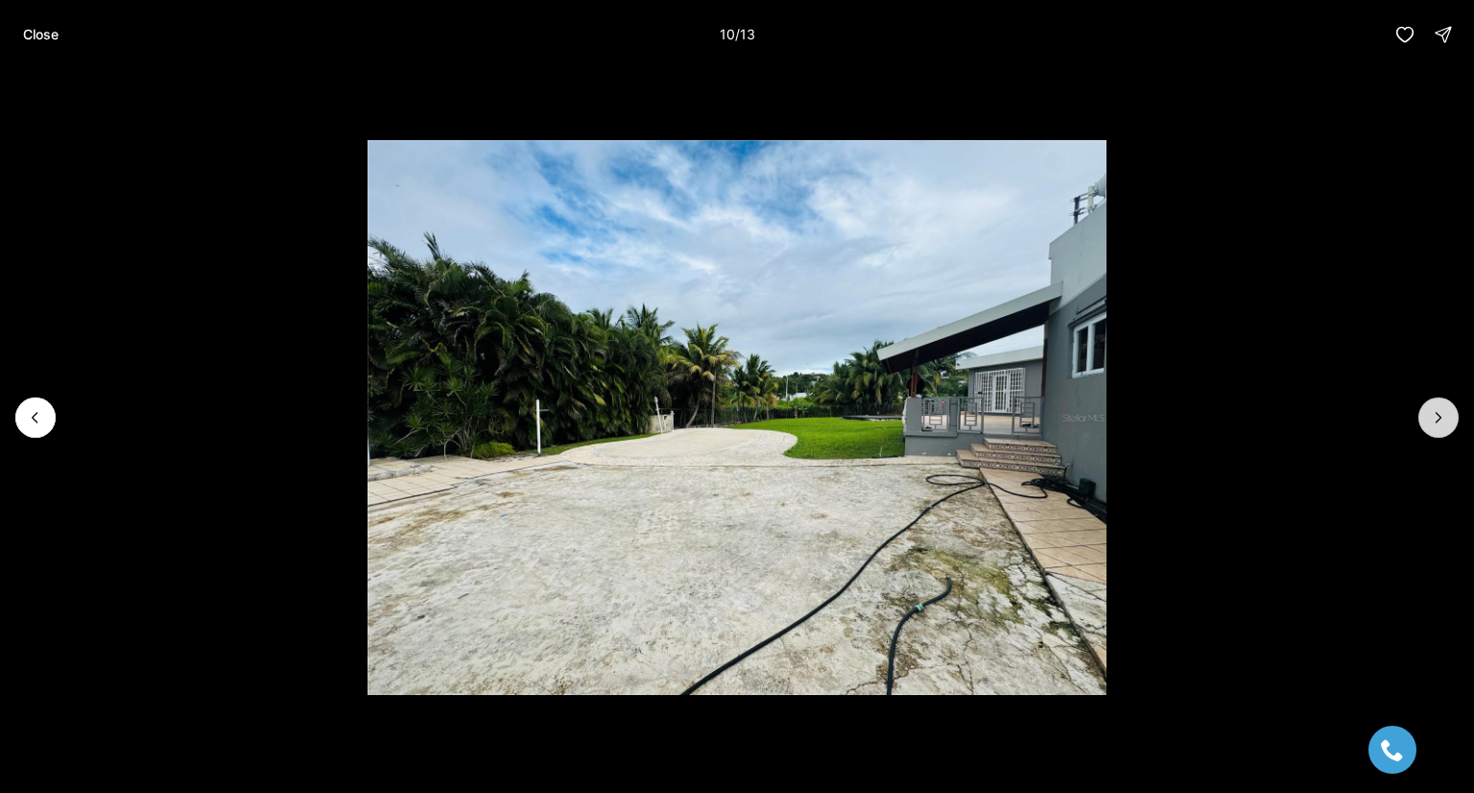
click at [1434, 412] on icon "Next slide" at bounding box center [1438, 417] width 19 height 19
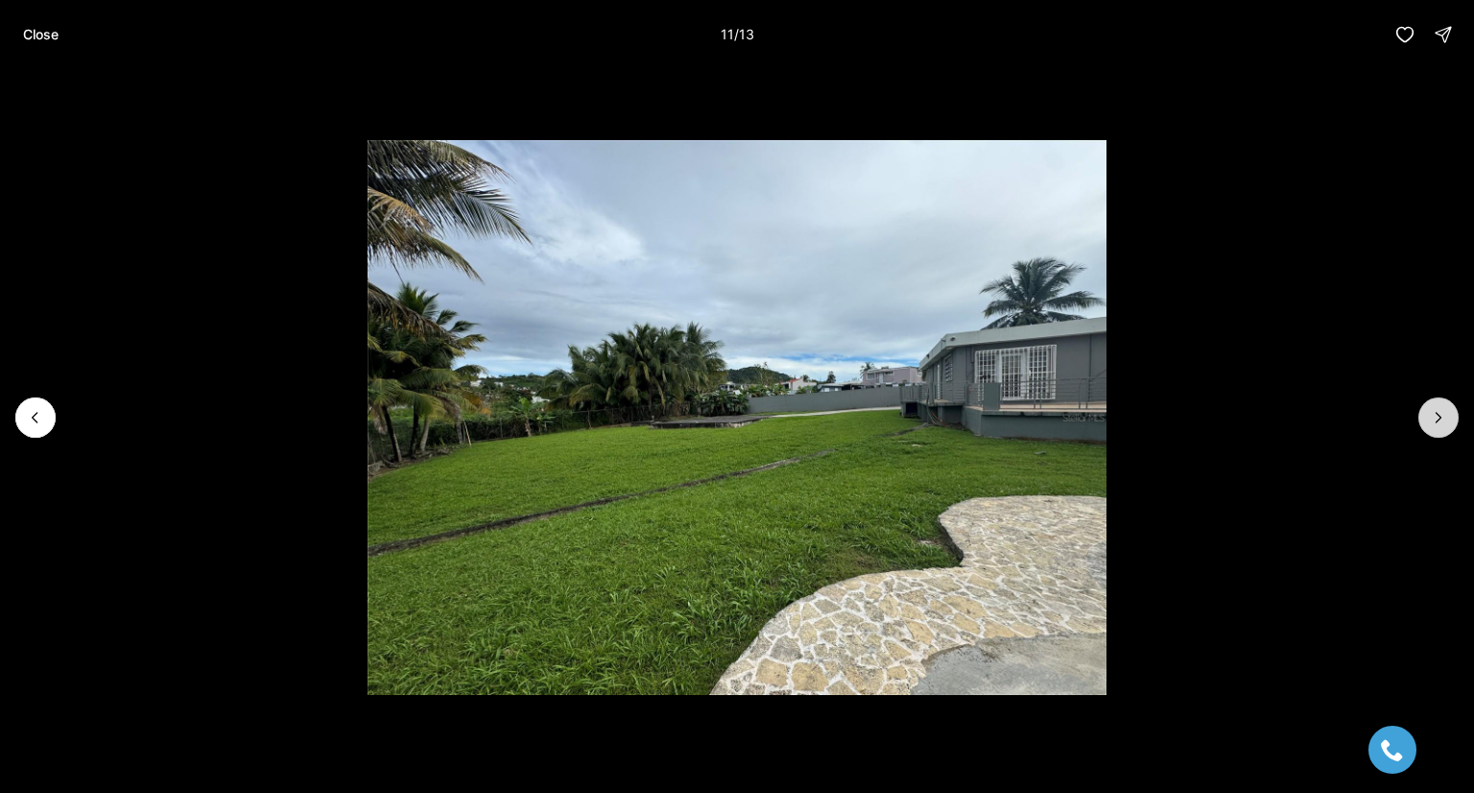
click at [1434, 412] on icon "Next slide" at bounding box center [1438, 417] width 19 height 19
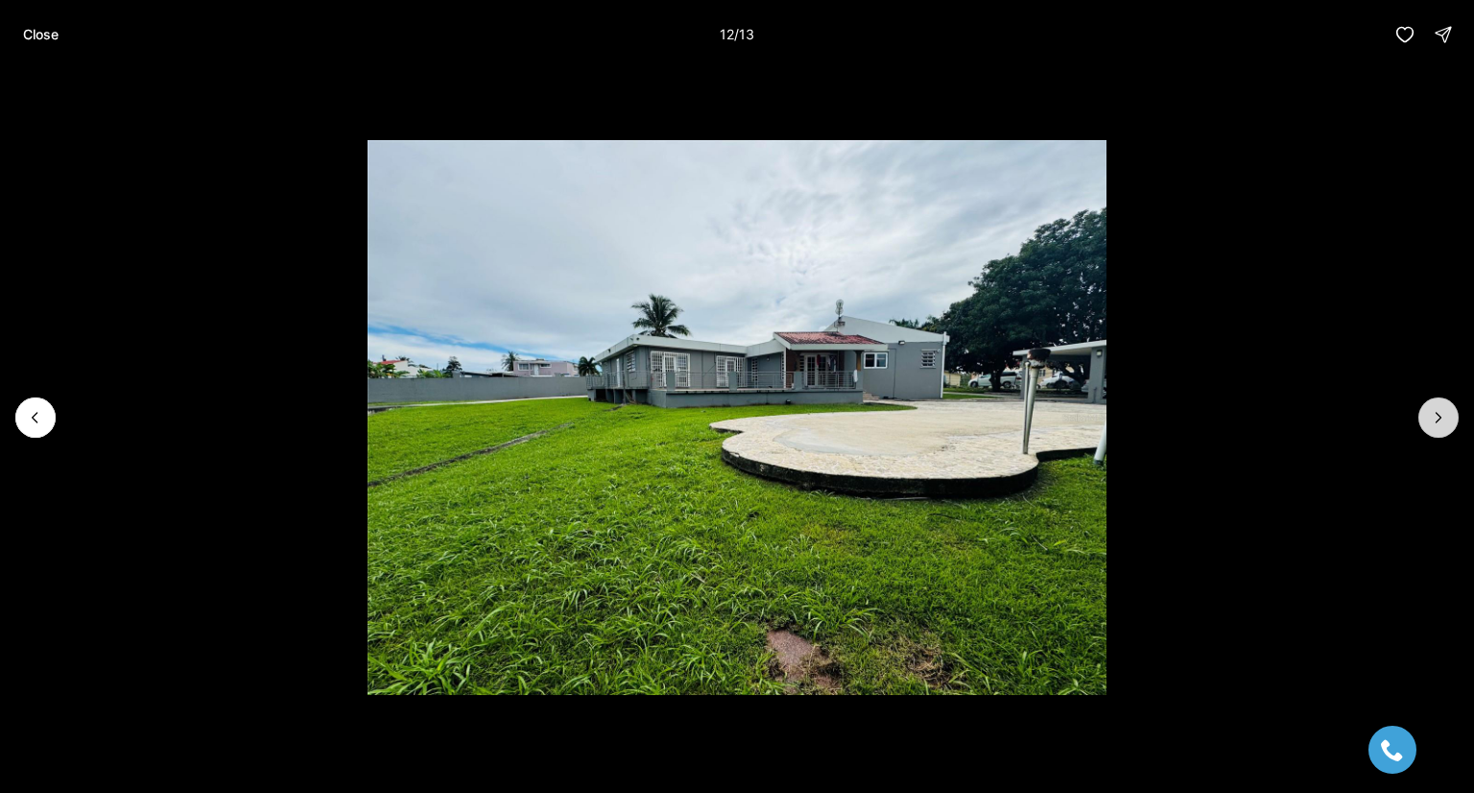
click at [1434, 412] on icon "Next slide" at bounding box center [1438, 417] width 19 height 19
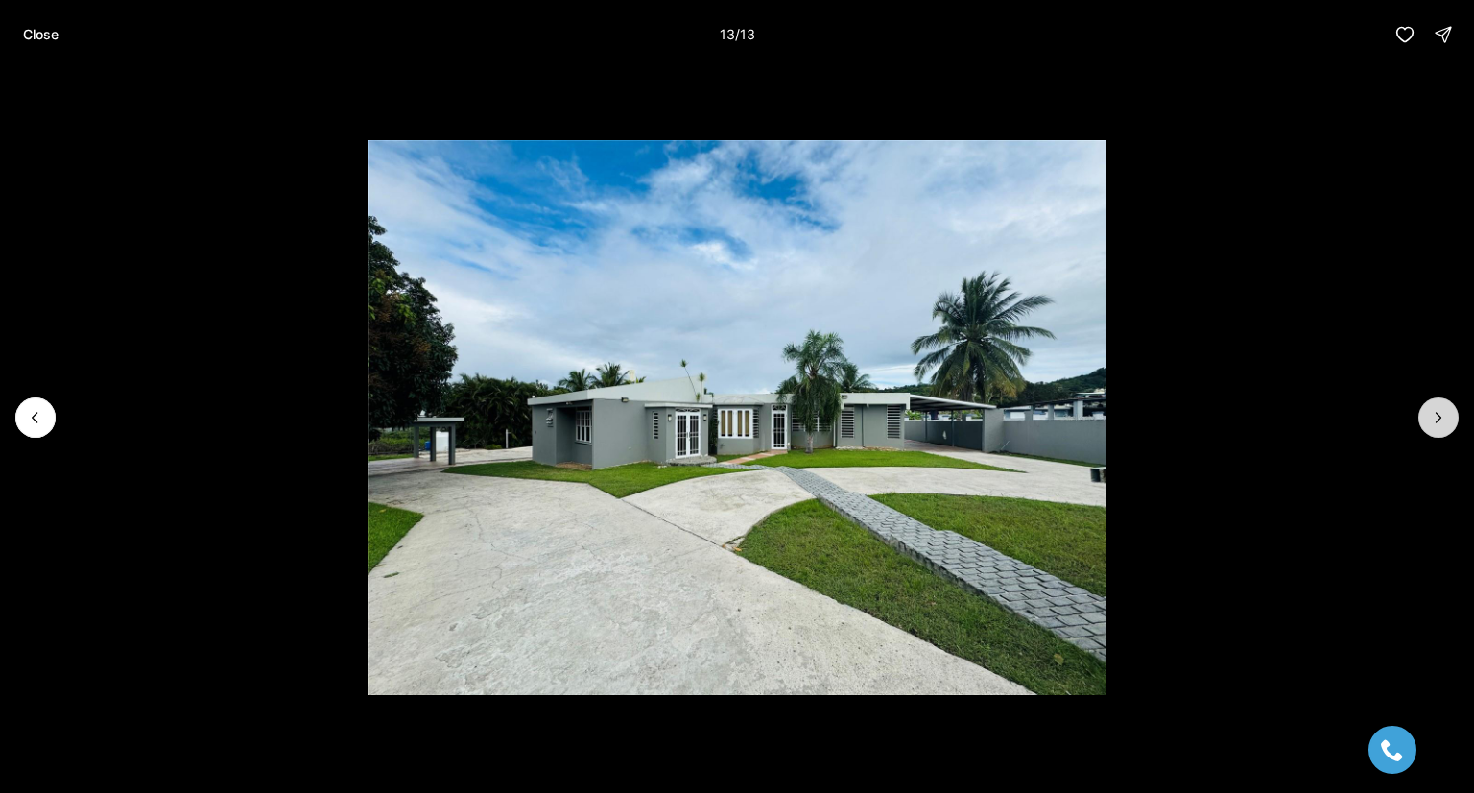
click at [1434, 412] on div at bounding box center [1438, 417] width 40 height 40
click at [36, 39] on p "Close" at bounding box center [41, 34] width 36 height 15
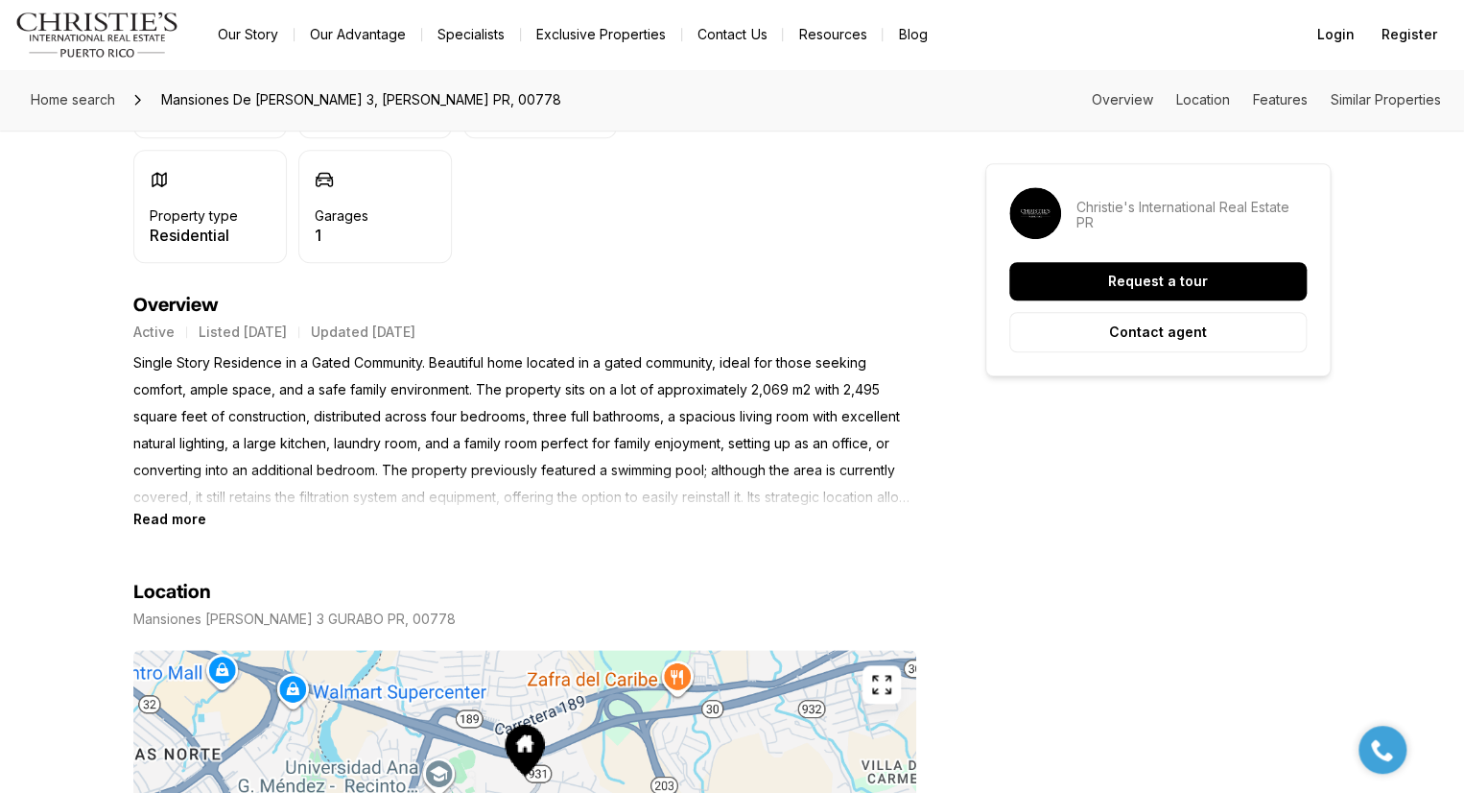
scroll to position [679, 0]
click at [186, 519] on b "Read more" at bounding box center [169, 518] width 73 height 16
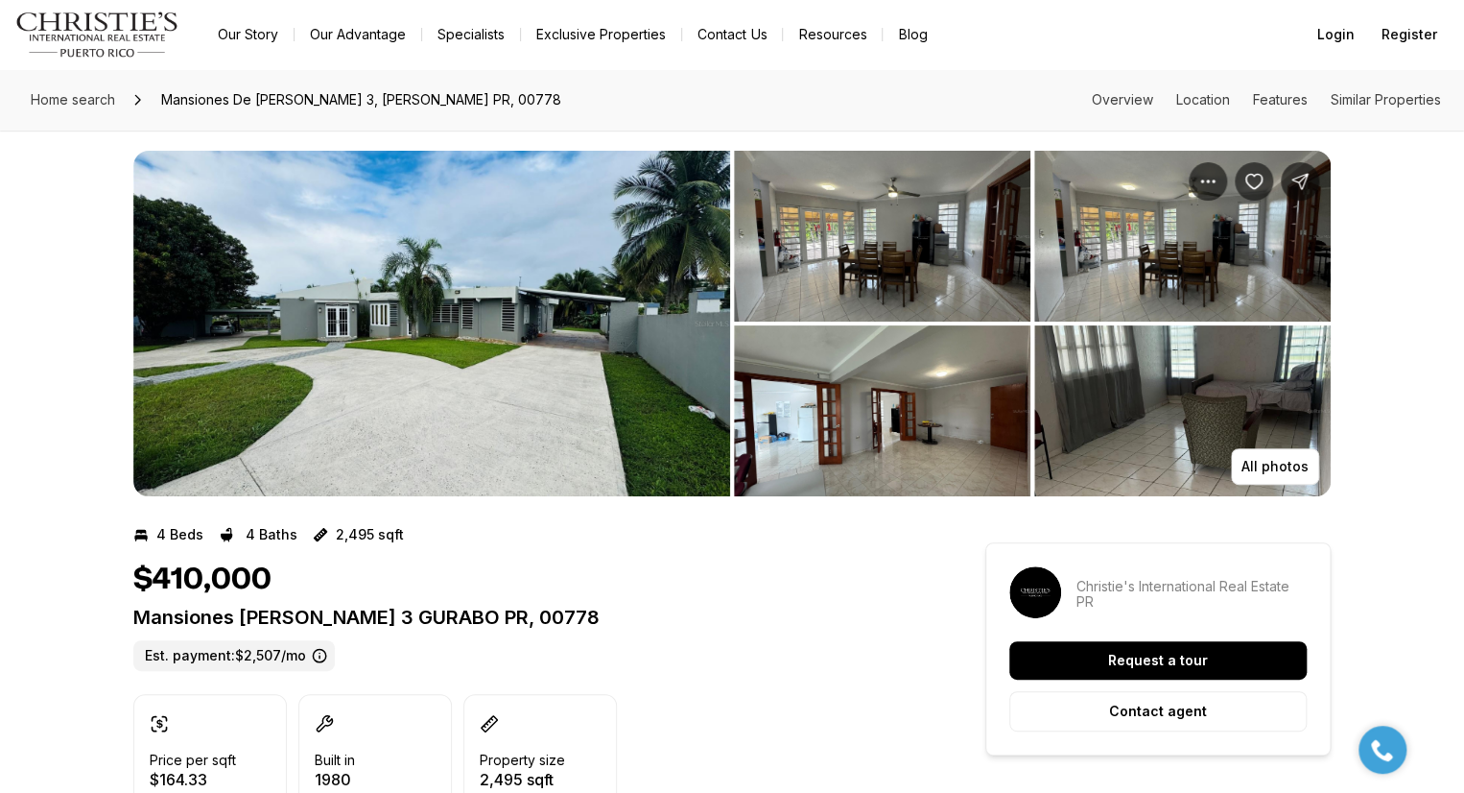
scroll to position [0, 0]
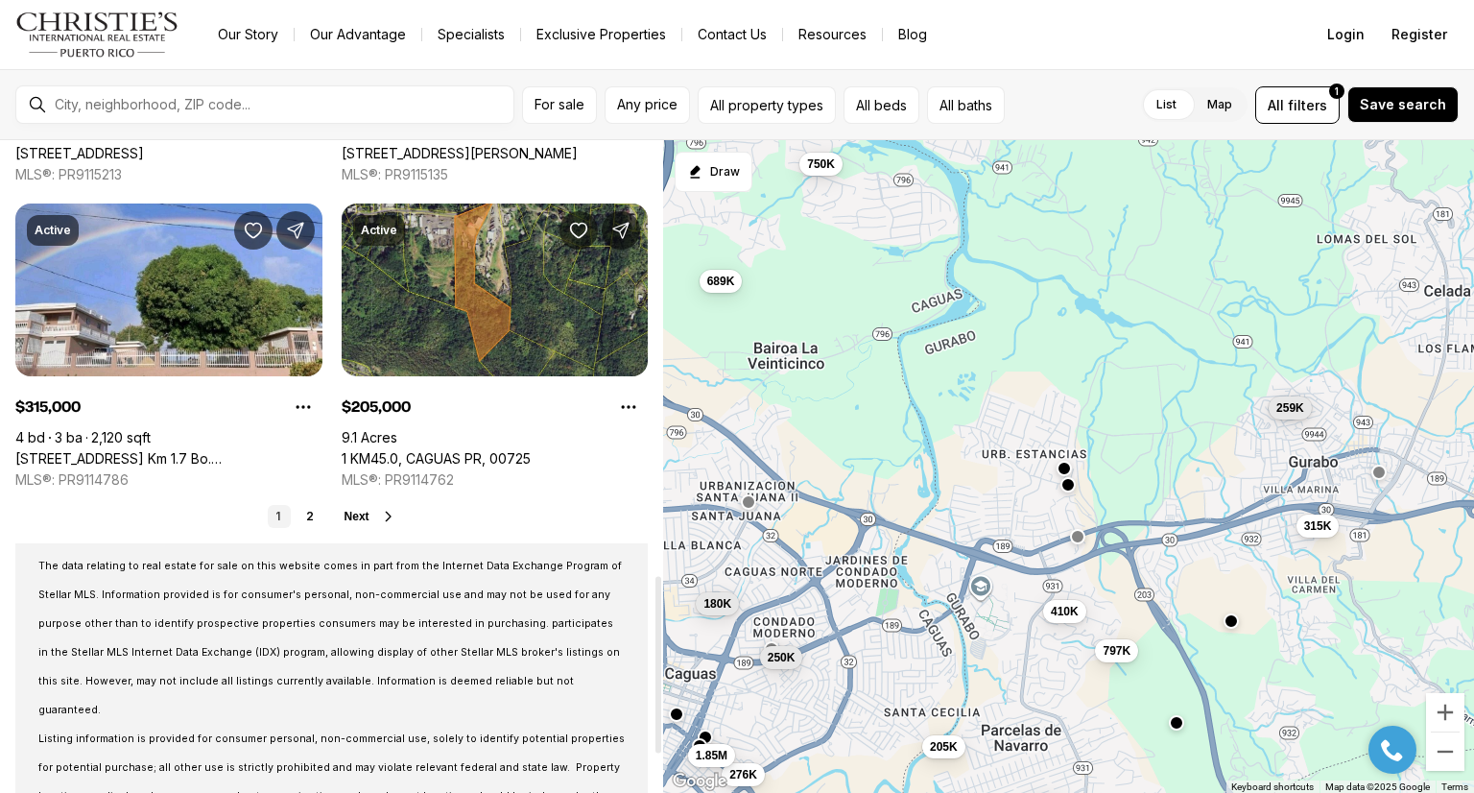
scroll to position [1604, 0]
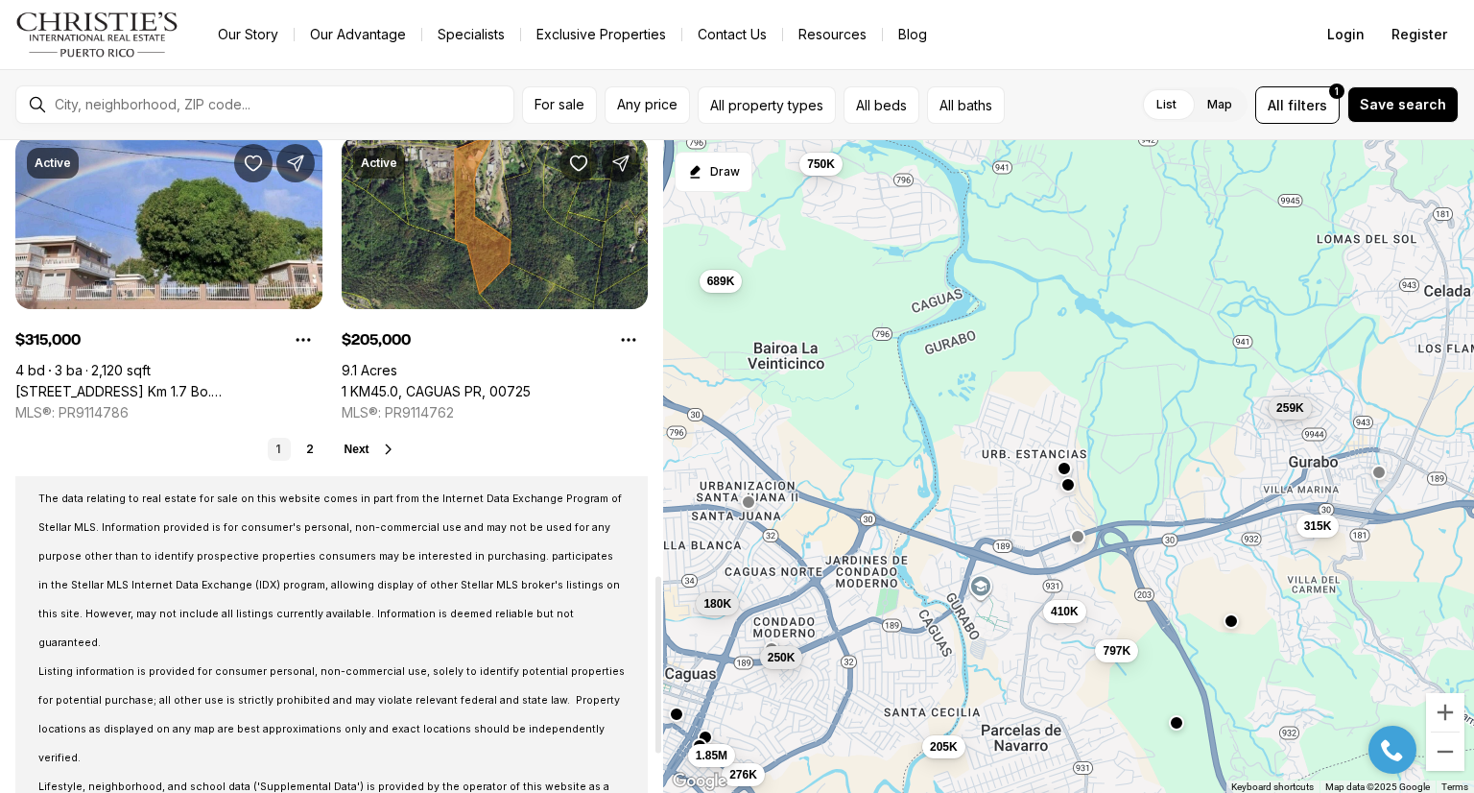
click at [370, 445] on button "Next" at bounding box center [370, 448] width 52 height 15
